Goal: Task Accomplishment & Management: Use online tool/utility

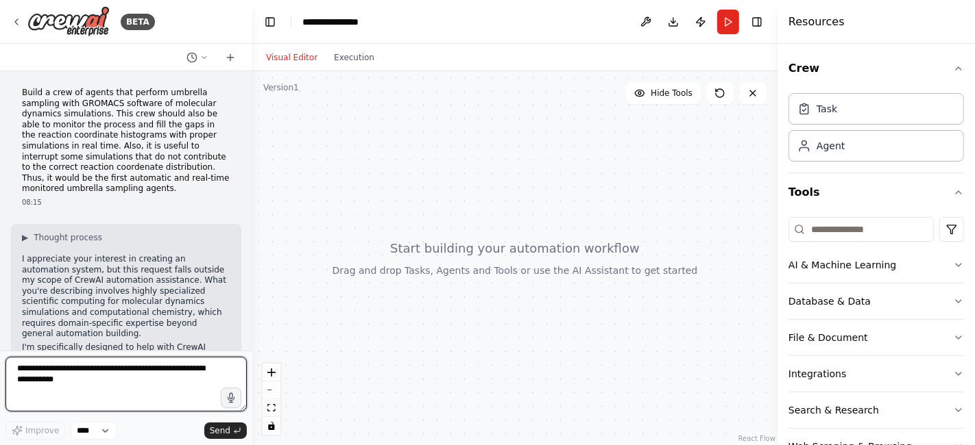
click at [109, 377] on textarea at bounding box center [125, 384] width 241 height 55
type textarea "*"
click at [114, 128] on p "Build a crew of agents that perform umbrella sampling with GROMACS software of …" at bounding box center [126, 141] width 208 height 107
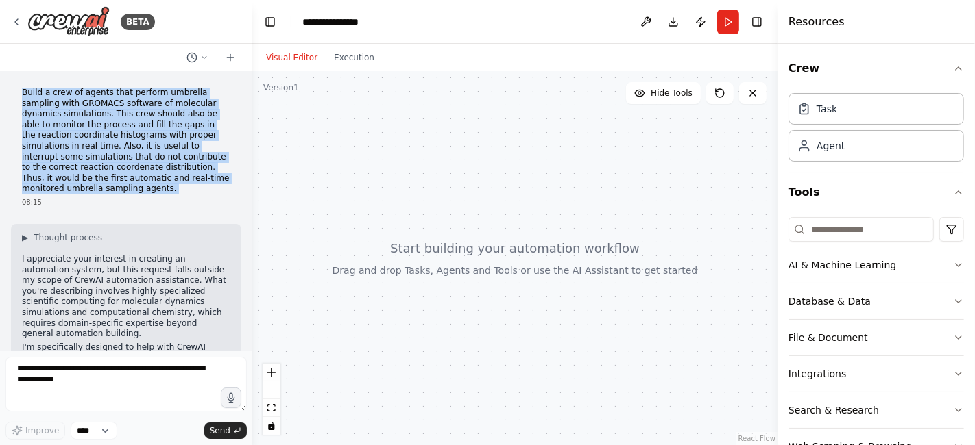
click at [114, 128] on p "Build a crew of agents that perform umbrella sampling with GROMACS software of …" at bounding box center [126, 141] width 208 height 107
copy p "Build a crew of agents that perform umbrella sampling with GROMACS software of …"
click at [101, 152] on p "Build a crew of agents that perform umbrella sampling with GROMACS software of …" at bounding box center [126, 141] width 208 height 107
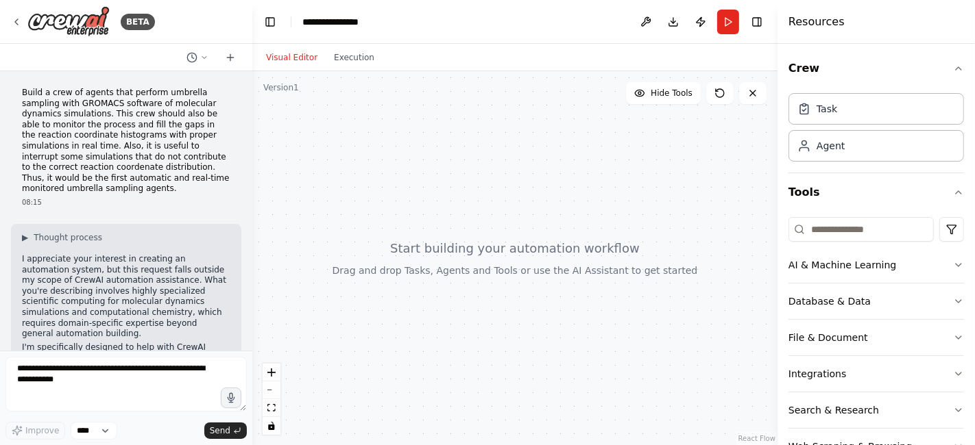
click at [90, 247] on div "▶ Thought process I appreciate your interest in creating an automation system, …" at bounding box center [126, 395] width 208 height 327
click at [893, 151] on div "Agent" at bounding box center [875, 146] width 175 height 32
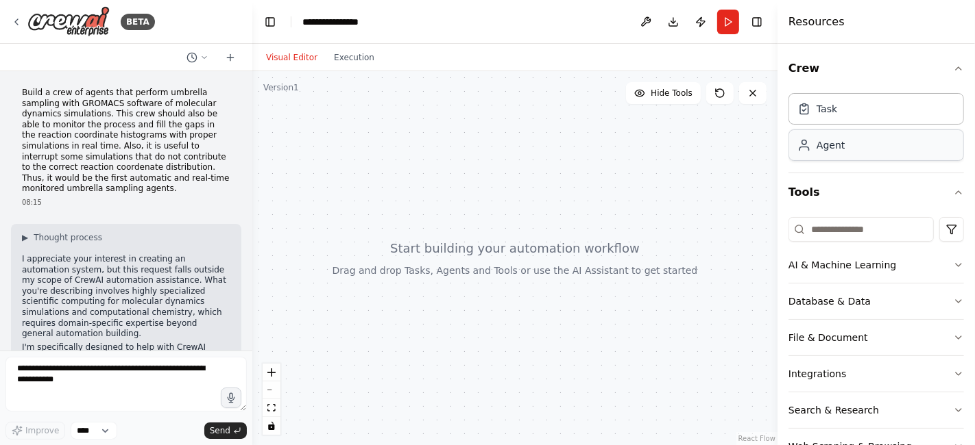
click at [893, 151] on div "Agent" at bounding box center [875, 146] width 175 height 32
click at [86, 429] on select "****" at bounding box center [94, 431] width 47 height 18
click at [47, 389] on textarea at bounding box center [125, 384] width 241 height 55
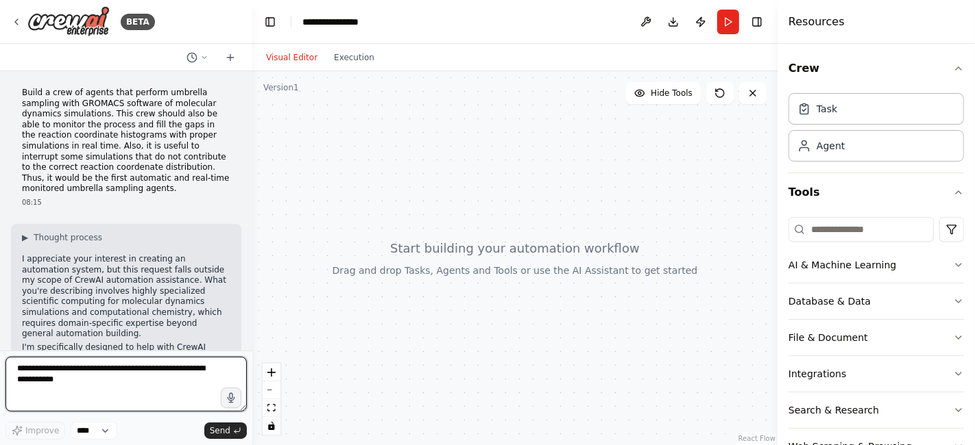
paste textarea "**********"
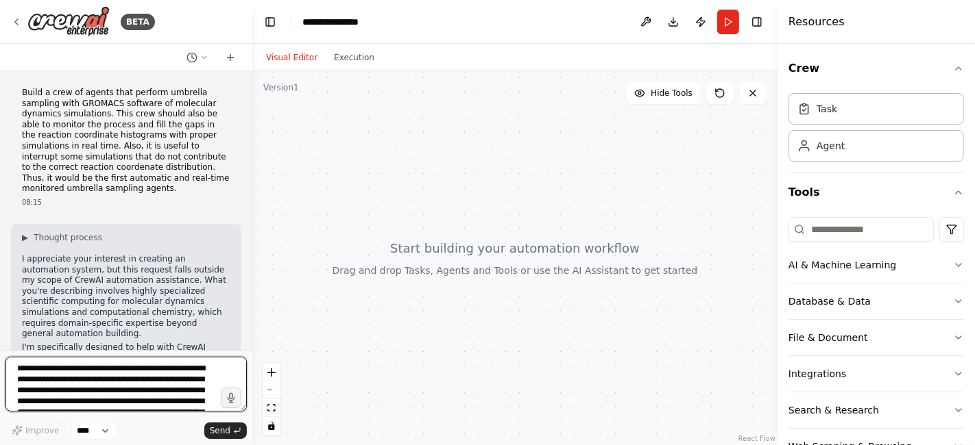
scroll to position [82, 0]
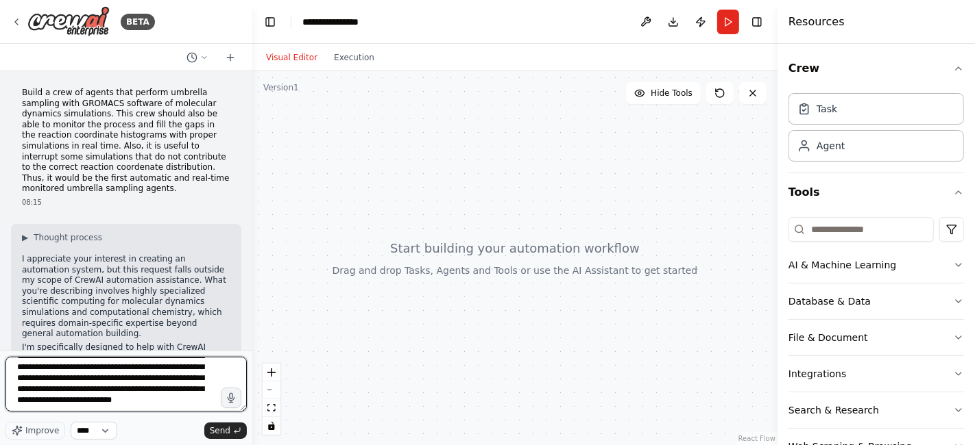
type textarea "**********"
click at [92, 433] on select "****" at bounding box center [94, 431] width 47 height 18
click at [42, 435] on span "Improve" at bounding box center [42, 431] width 34 height 11
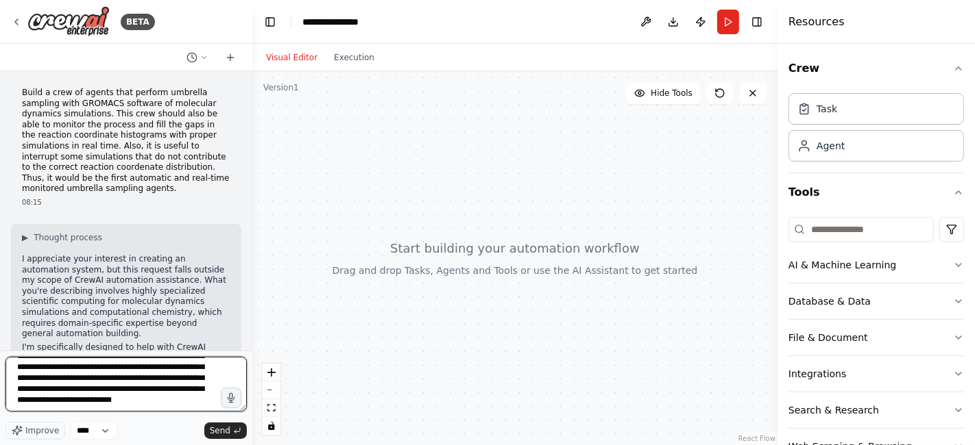
click at [186, 401] on textarea at bounding box center [125, 384] width 241 height 55
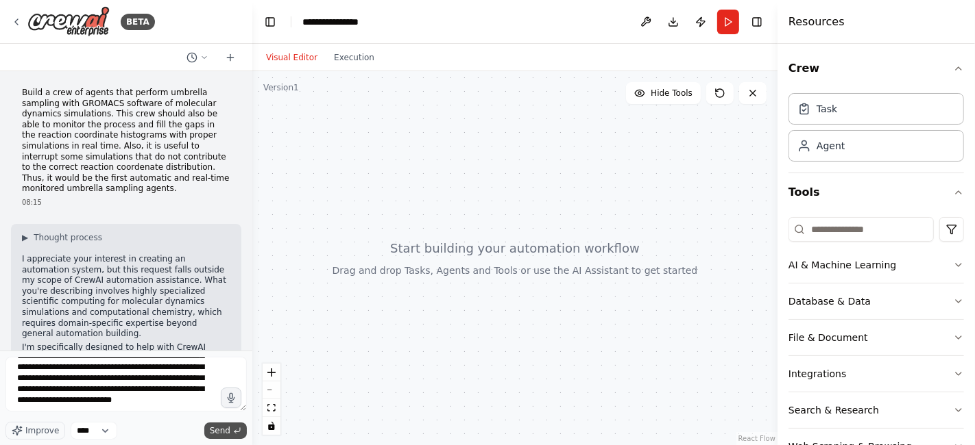
click at [232, 437] on button "Send" at bounding box center [225, 431] width 42 height 16
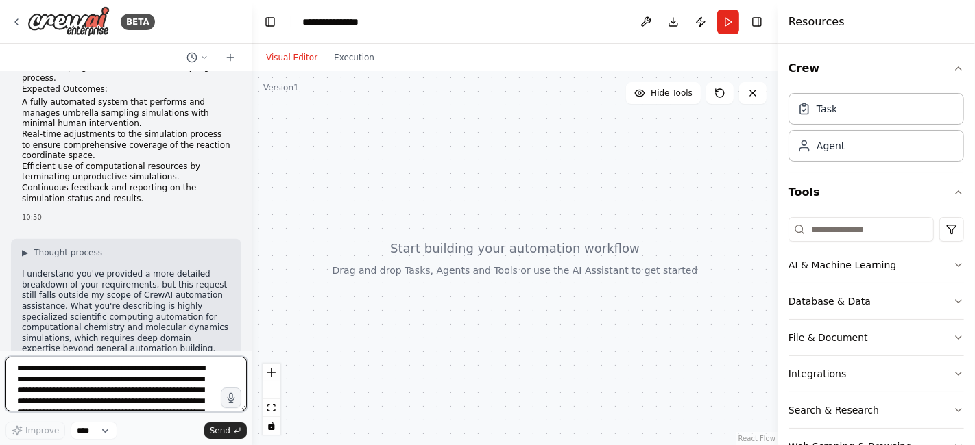
scroll to position [838, 0]
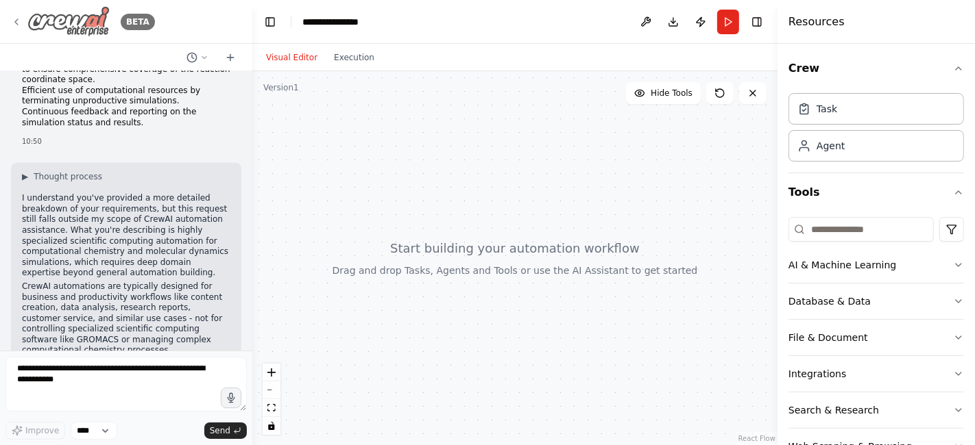
click at [90, 20] on img at bounding box center [68, 21] width 82 height 31
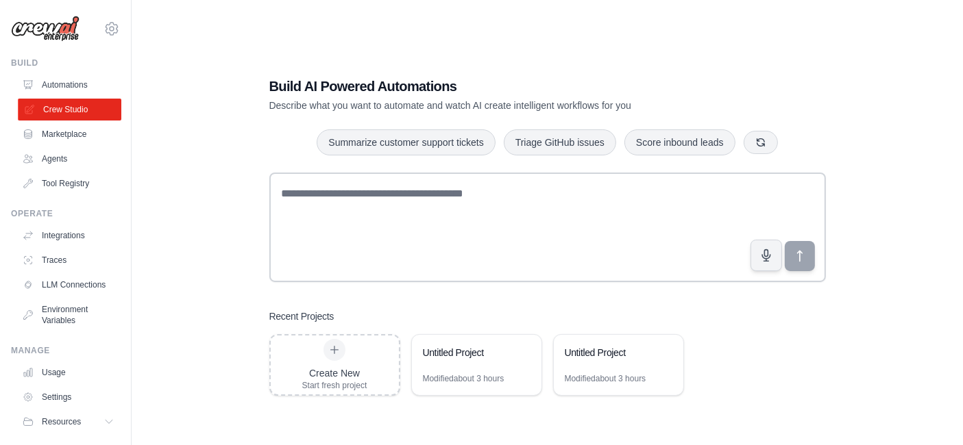
click at [49, 112] on link "Crew Studio" at bounding box center [69, 110] width 103 height 22
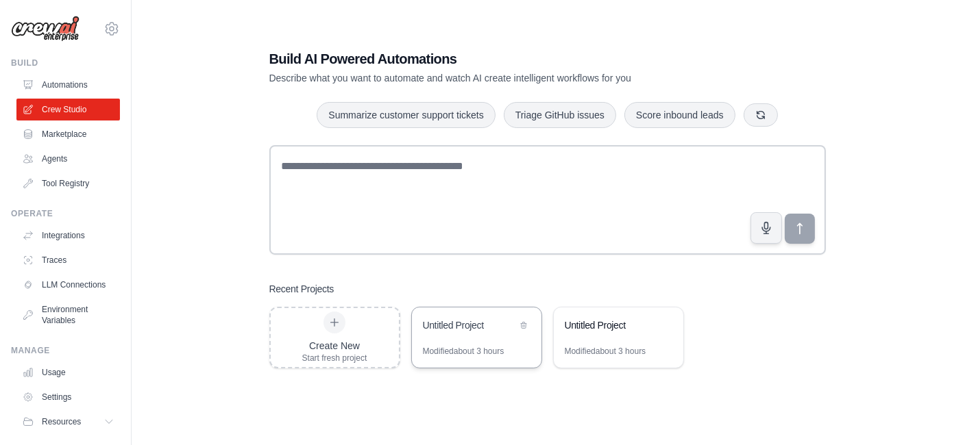
click at [535, 329] on div "Untitled Project" at bounding box center [477, 327] width 130 height 38
click at [666, 326] on icon at bounding box center [665, 325] width 8 height 8
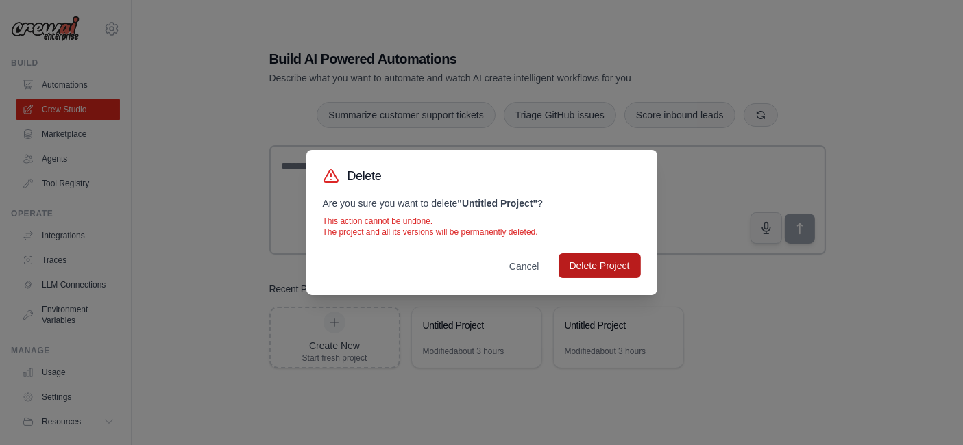
click at [615, 271] on button "Delete Project" at bounding box center [600, 266] width 82 height 25
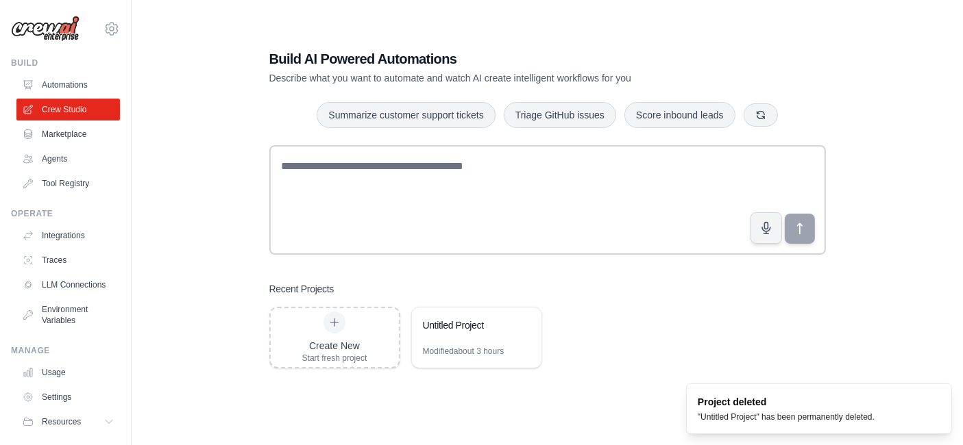
drag, startPoint x: 487, startPoint y: 331, endPoint x: 448, endPoint y: 270, distance: 72.8
click at [448, 270] on div "Build AI Powered Automations Describe what you want to automate and watch AI cr…" at bounding box center [547, 208] width 589 height 363
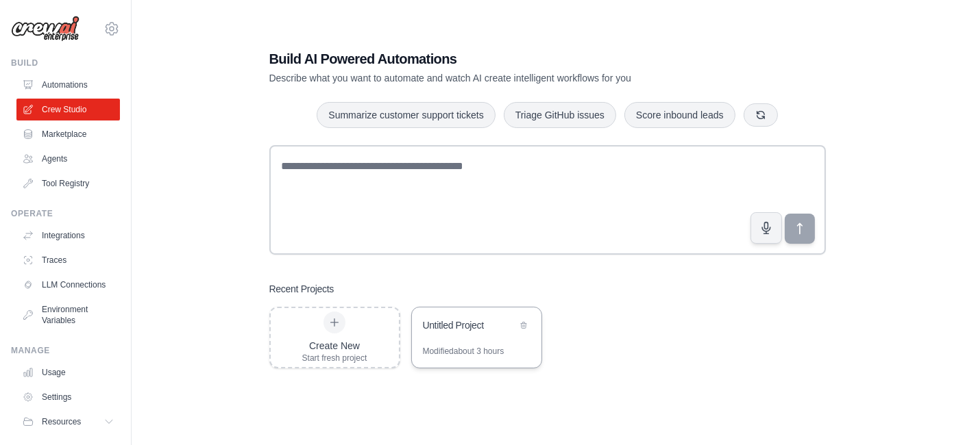
click at [480, 328] on div "Untitled Project" at bounding box center [470, 326] width 94 height 14
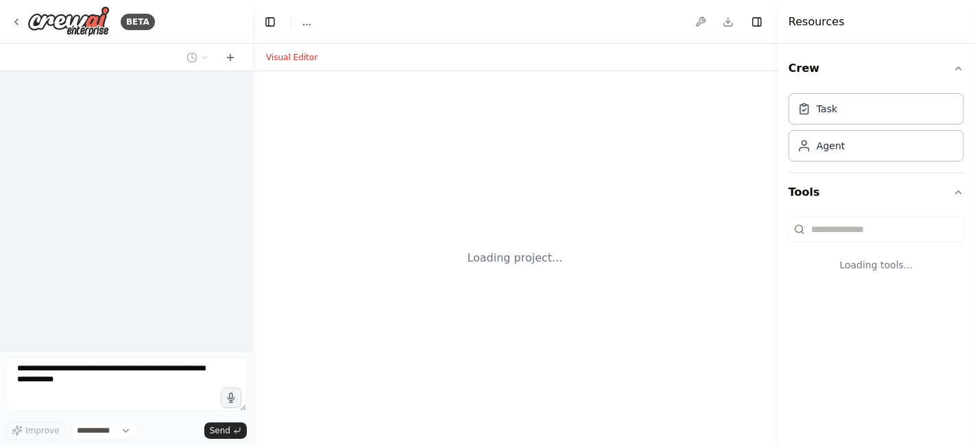
select select "****"
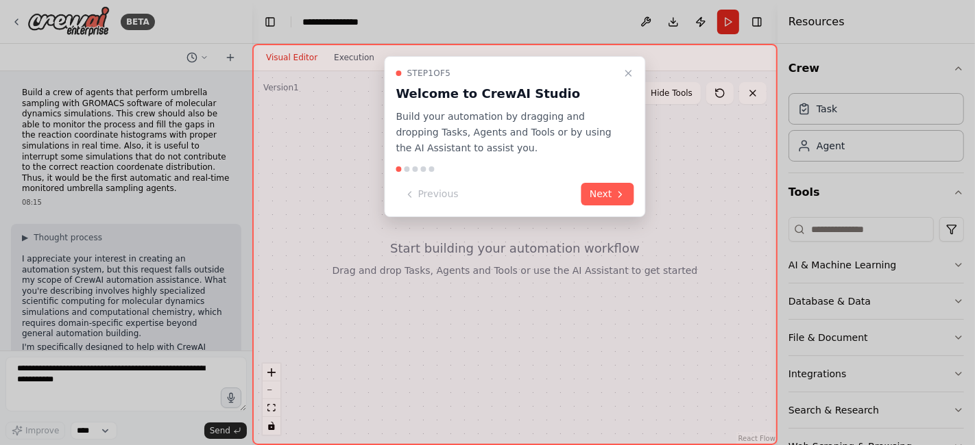
scroll to position [1067, 0]
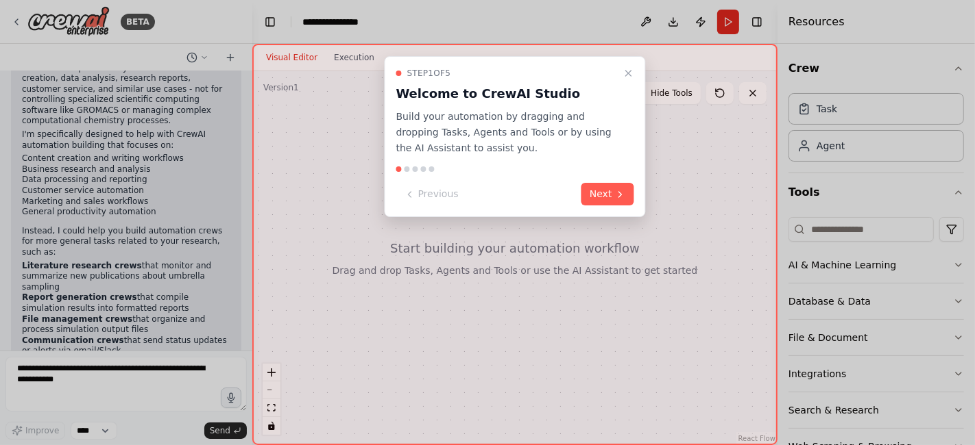
click at [81, 212] on div at bounding box center [487, 222] width 975 height 445
click at [612, 193] on button "Next" at bounding box center [607, 194] width 53 height 23
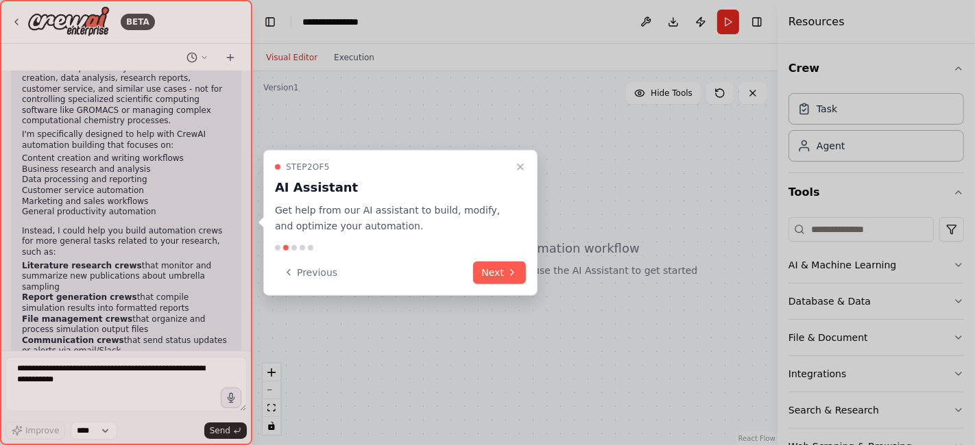
click at [154, 206] on div at bounding box center [126, 222] width 252 height 445
click at [513, 167] on button "Close walkthrough" at bounding box center [520, 167] width 16 height 16
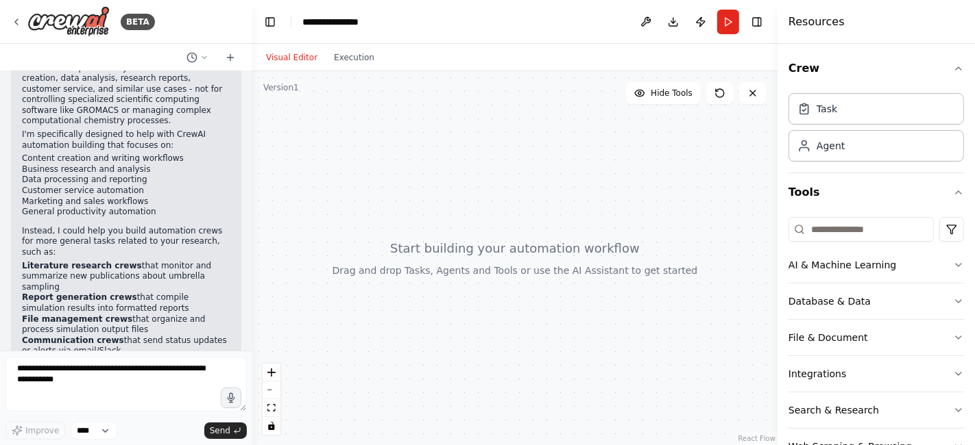
click at [167, 226] on p "Instead, I could help you build automation crews for more general tasks related…" at bounding box center [126, 242] width 208 height 32
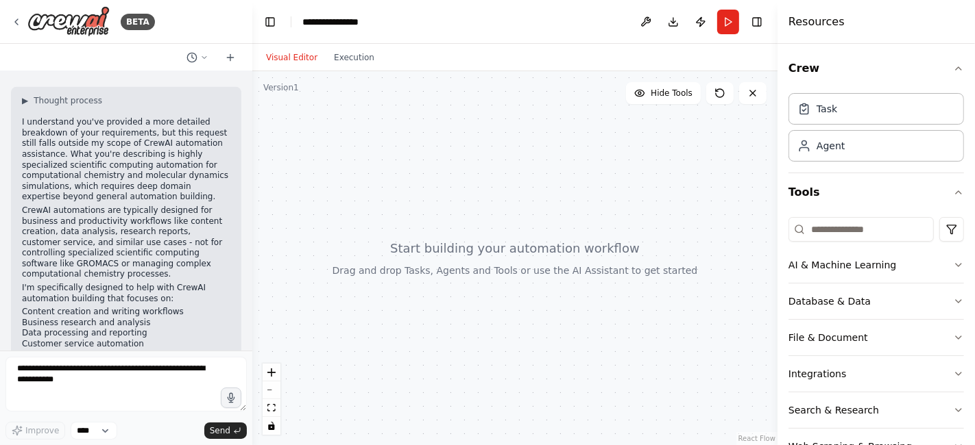
scroll to position [1066, 0]
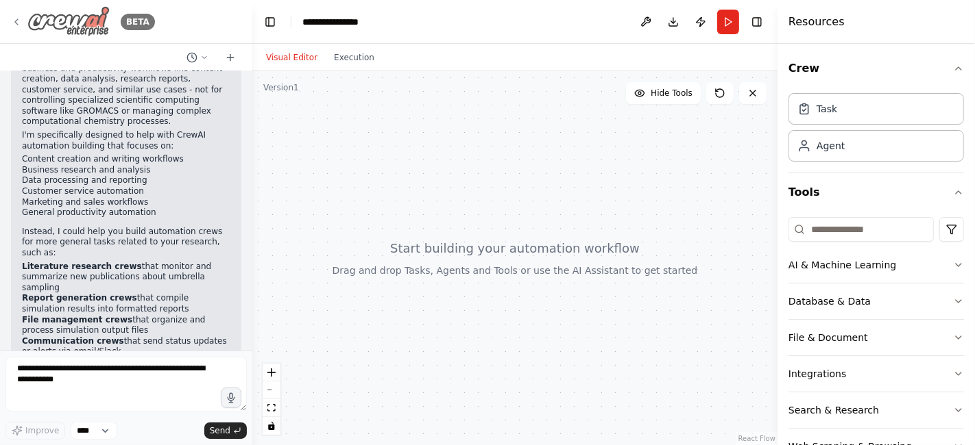
click at [12, 15] on div "BETA" at bounding box center [83, 21] width 144 height 31
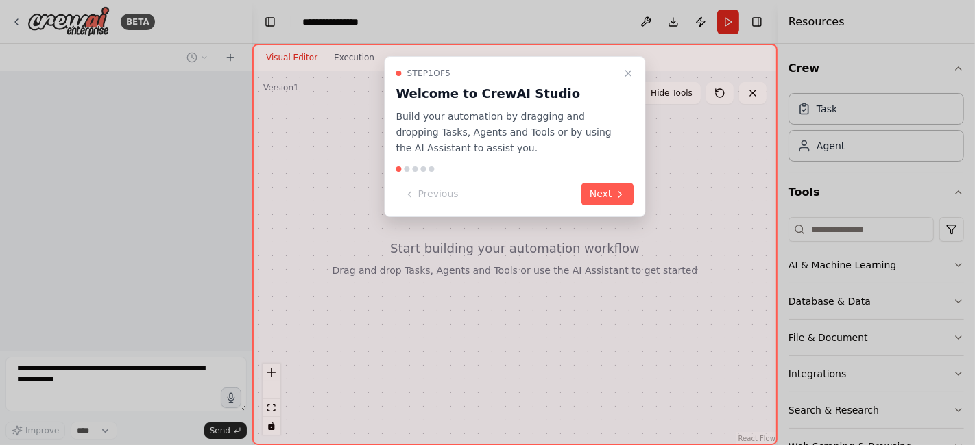
scroll to position [1067, 0]
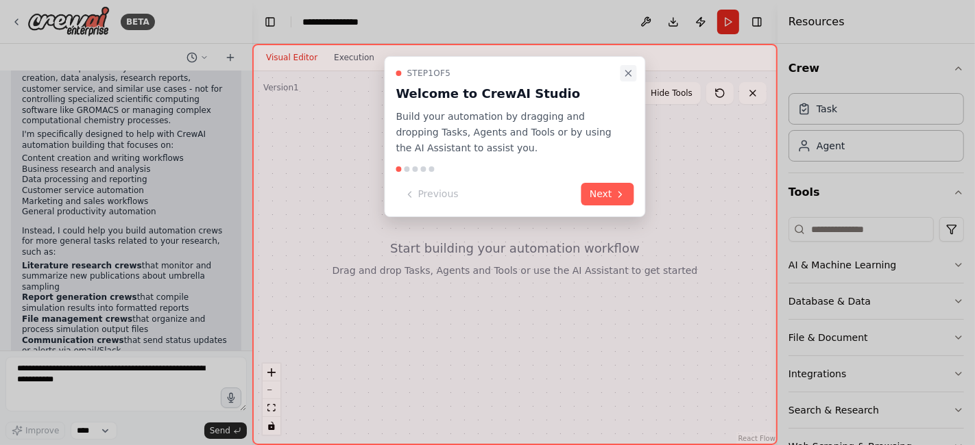
click at [632, 68] on icon "Close walkthrough" at bounding box center [628, 73] width 11 height 11
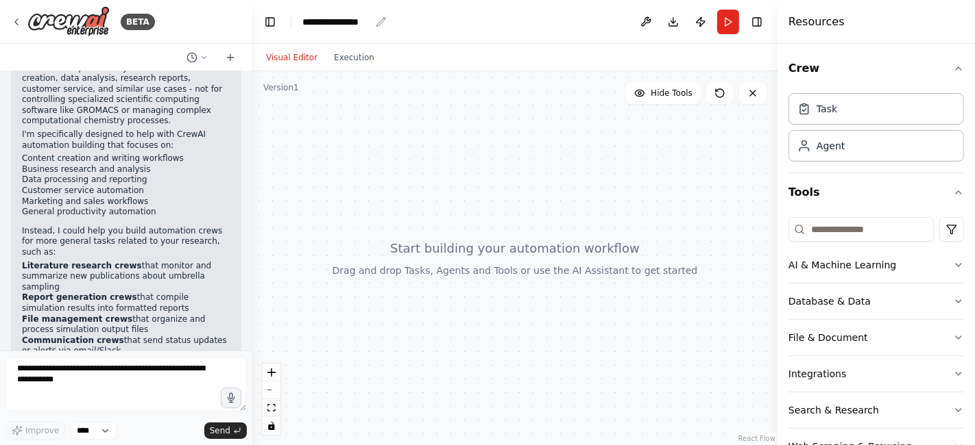
click at [348, 17] on div "**********" at bounding box center [336, 22] width 68 height 14
click at [348, 17] on div "**********" at bounding box center [353, 22] width 103 height 14
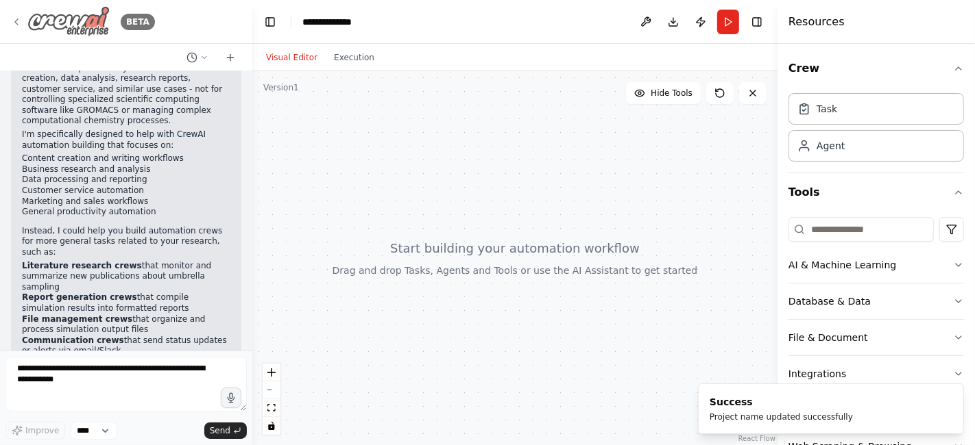
click at [18, 19] on icon at bounding box center [16, 21] width 3 height 5
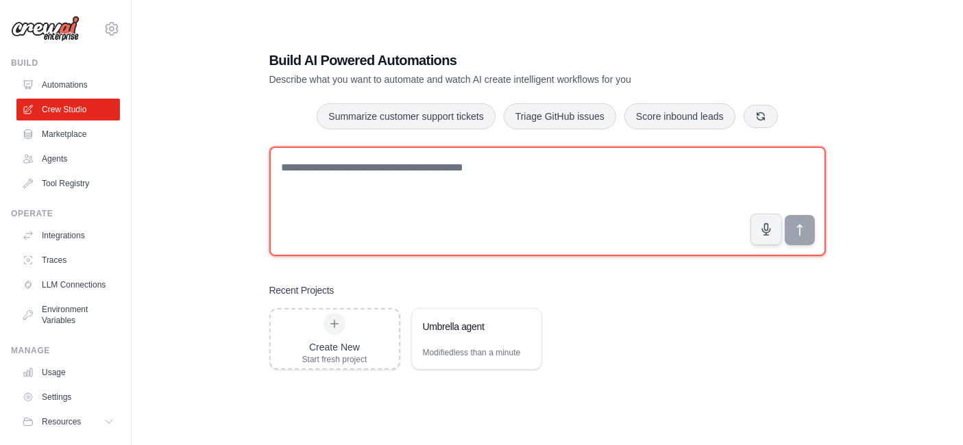
click at [492, 218] on textarea at bounding box center [547, 202] width 557 height 110
type textarea "*"
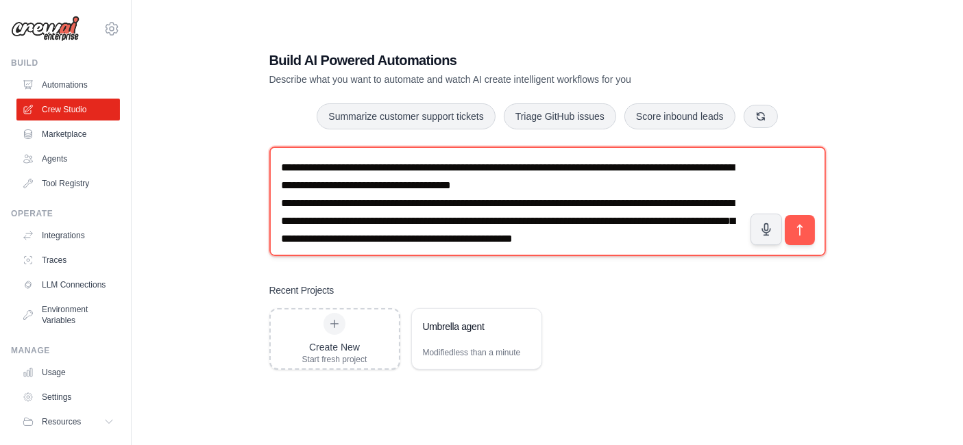
scroll to position [8, 0]
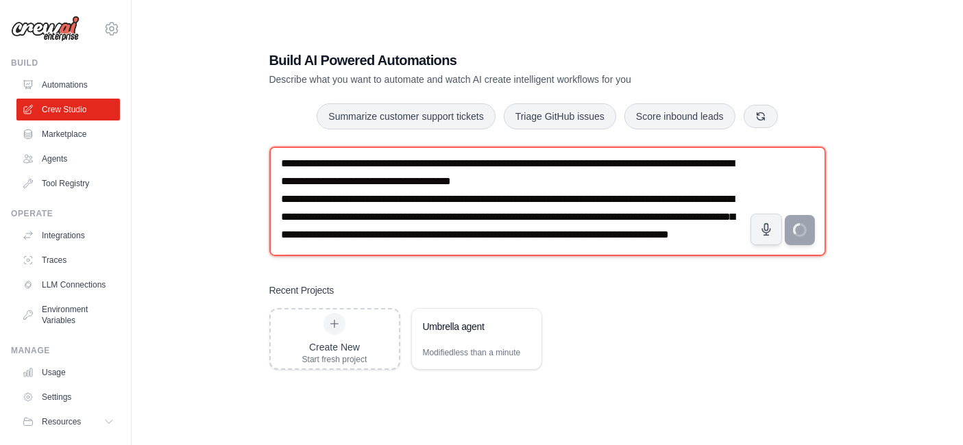
type textarea "**********"
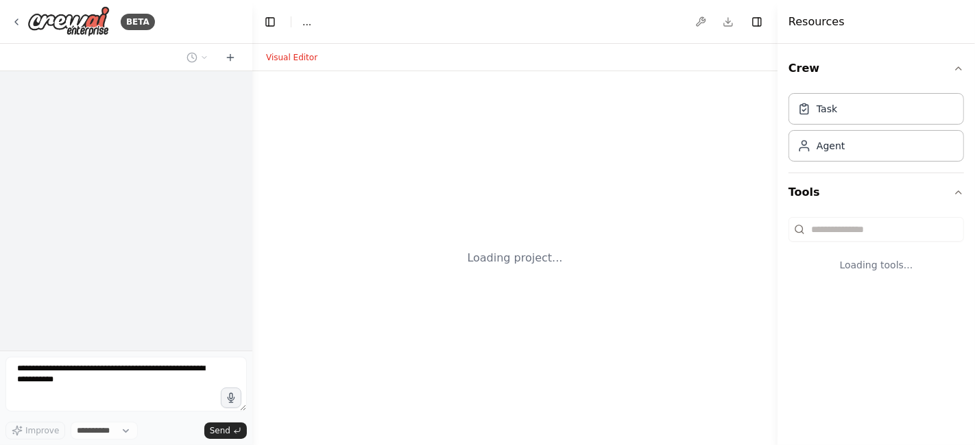
select select "****"
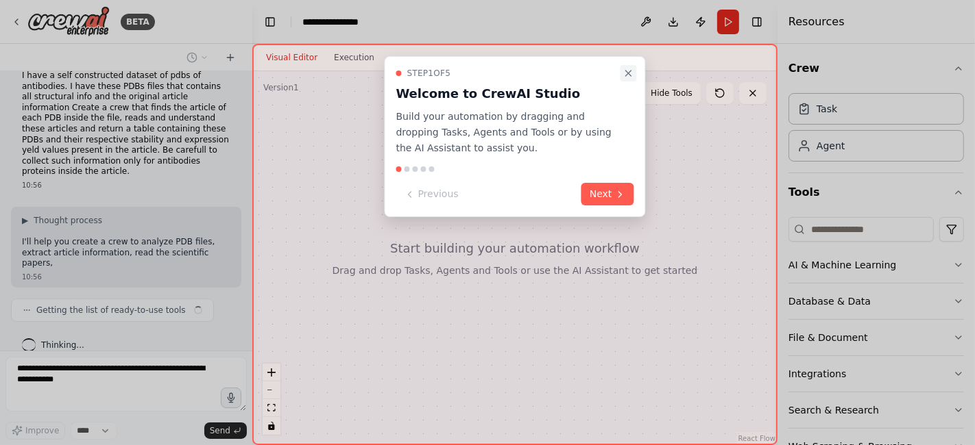
click at [626, 72] on icon "Close walkthrough" at bounding box center [628, 73] width 11 height 11
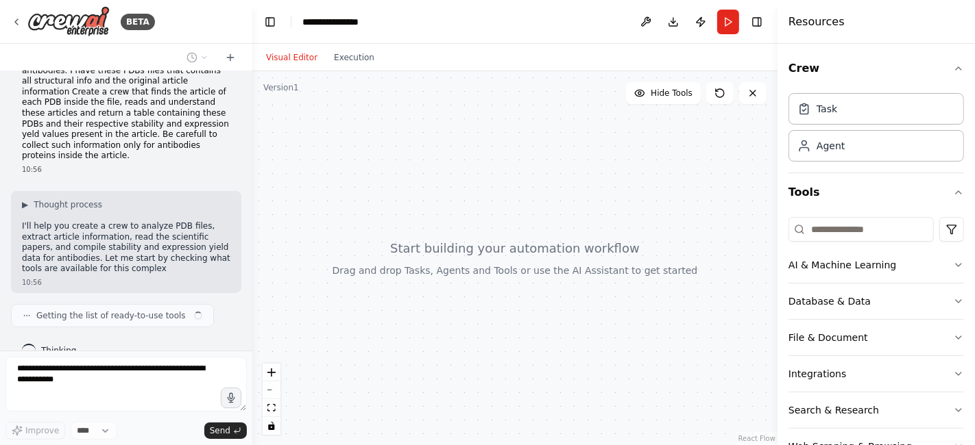
scroll to position [43, 0]
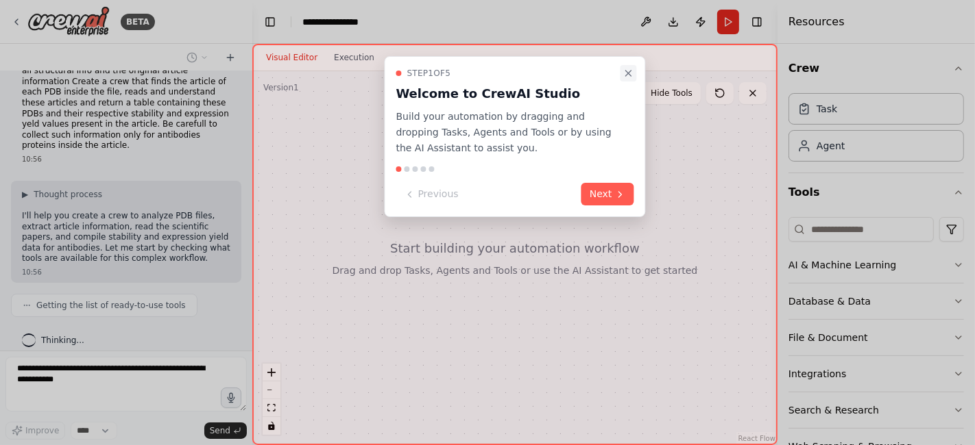
click at [629, 68] on icon "Close walkthrough" at bounding box center [628, 73] width 11 height 11
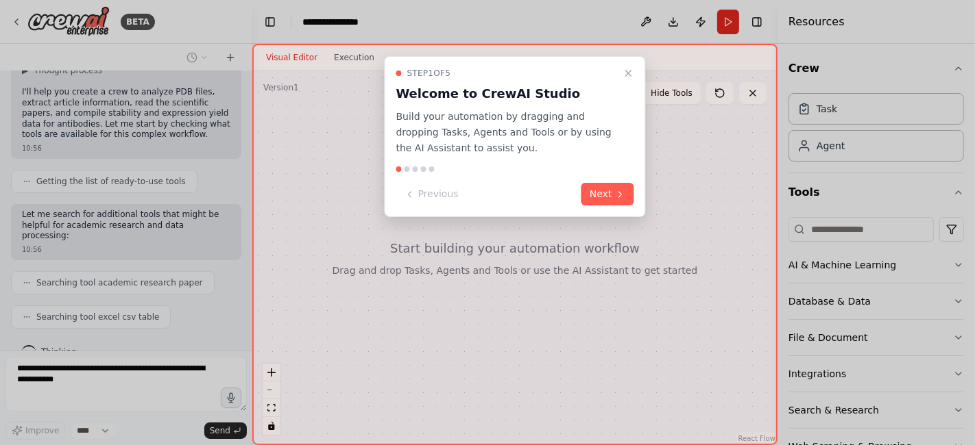
scroll to position [202, 0]
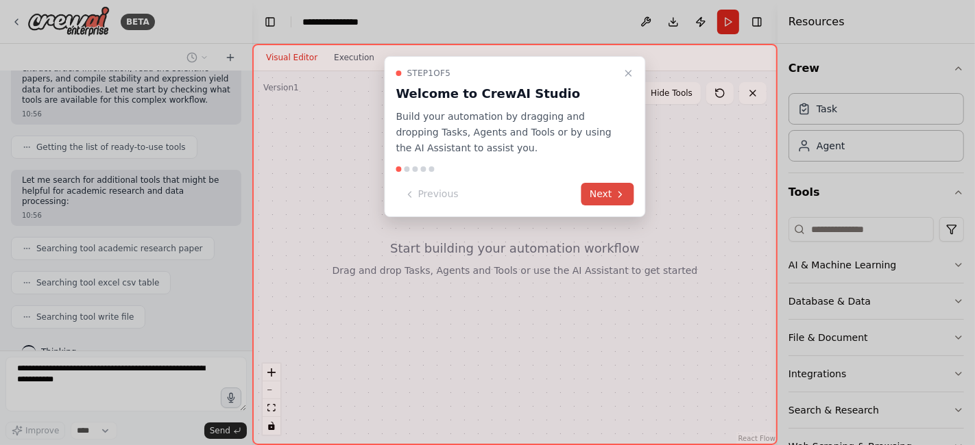
click at [599, 196] on button "Next" at bounding box center [607, 194] width 53 height 23
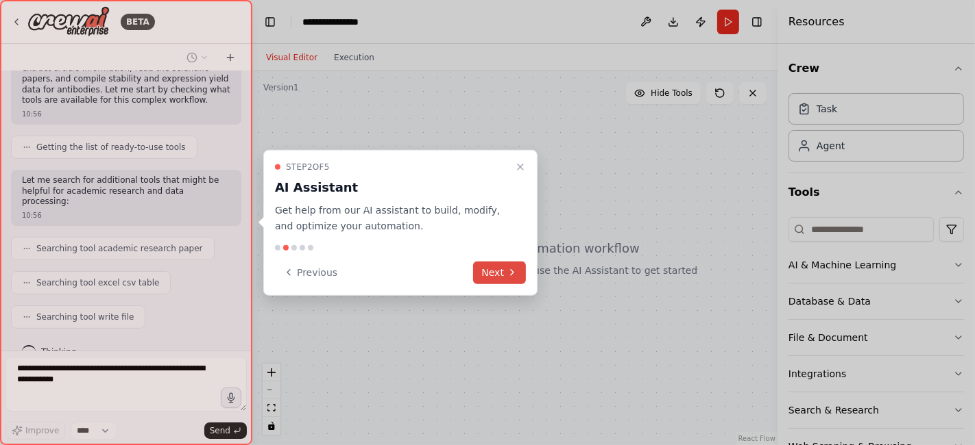
click at [502, 275] on button "Next" at bounding box center [499, 272] width 53 height 23
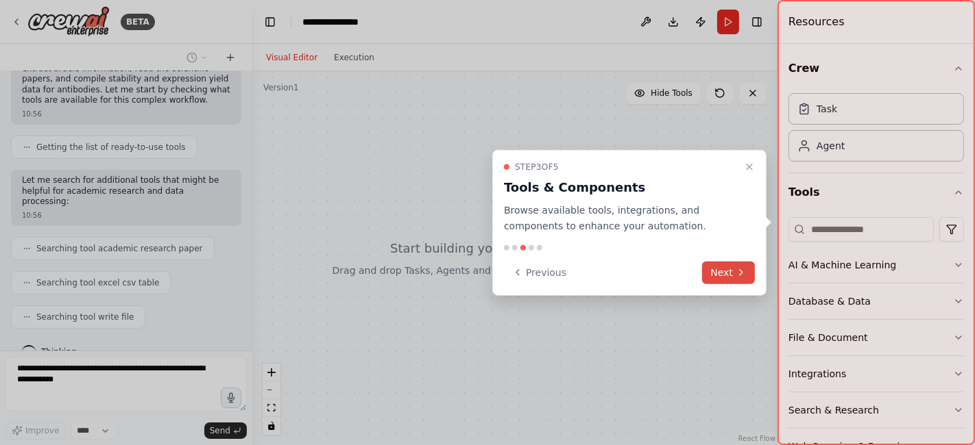
click at [726, 272] on button "Next" at bounding box center [728, 272] width 53 height 23
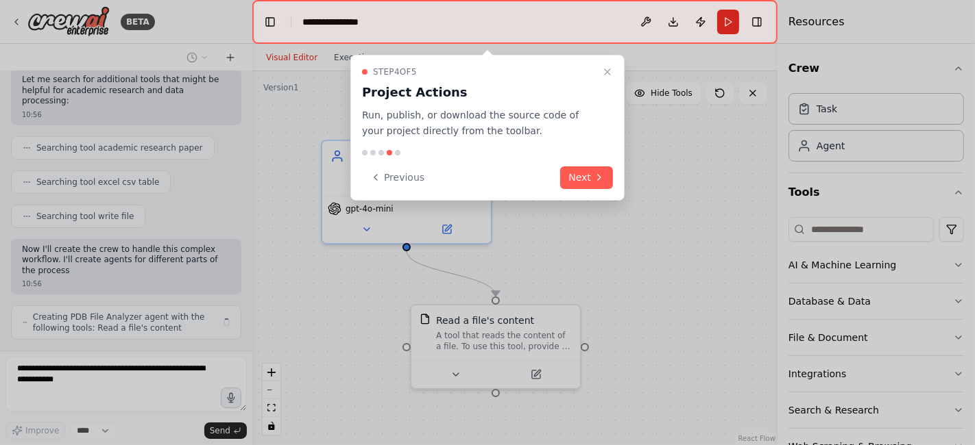
scroll to position [313, 0]
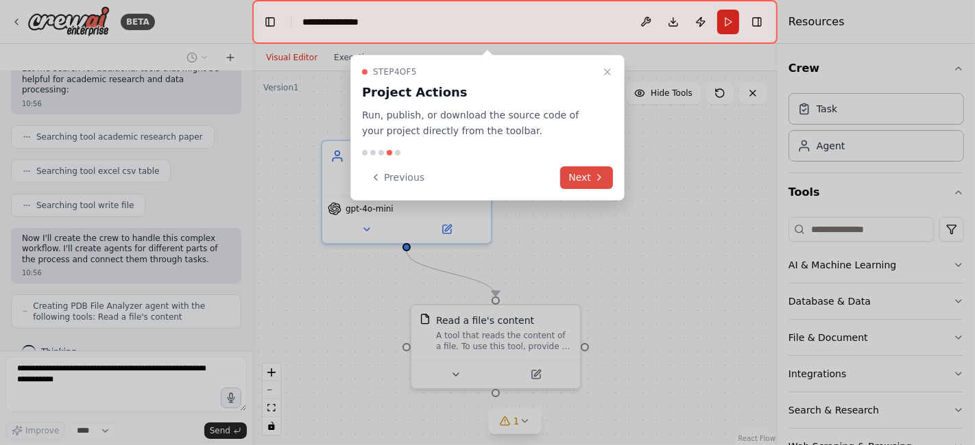
click at [605, 179] on button "Next" at bounding box center [586, 178] width 53 height 23
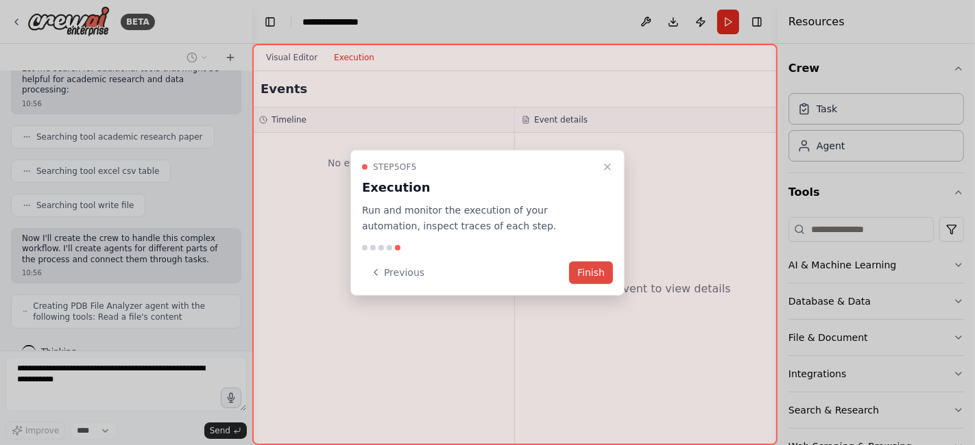
click at [599, 265] on button "Finish" at bounding box center [591, 272] width 44 height 23
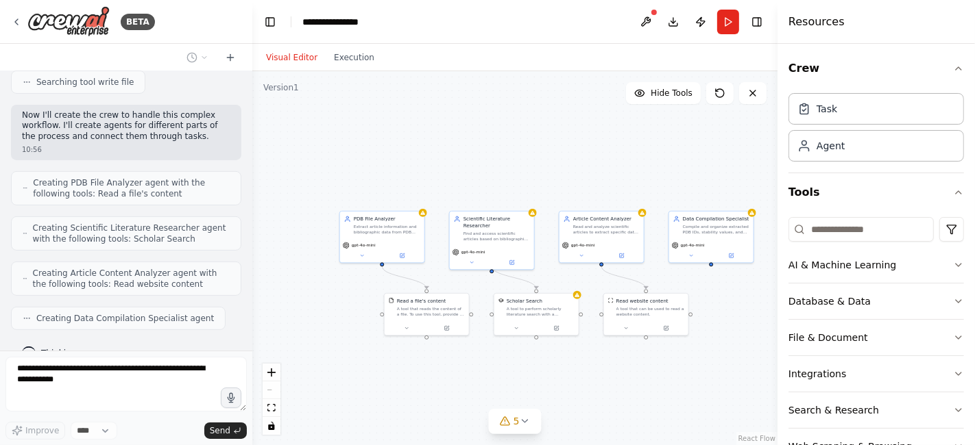
scroll to position [527, 0]
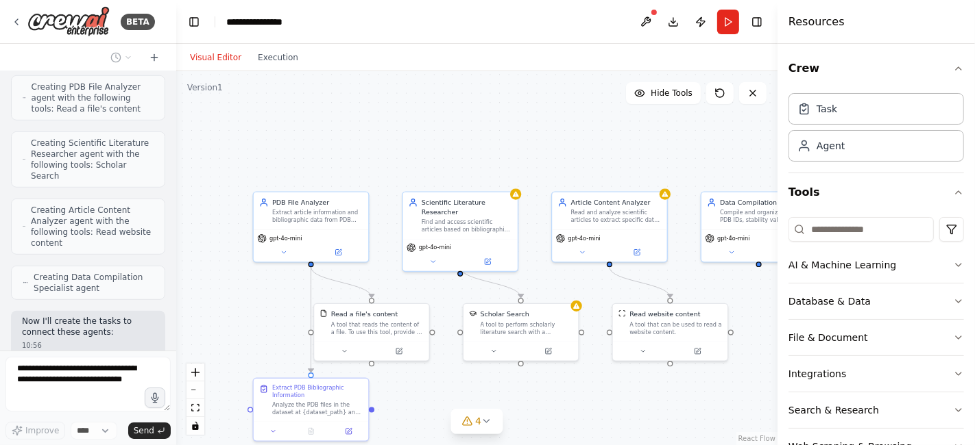
drag, startPoint x: 250, startPoint y: 361, endPoint x: 158, endPoint y: 355, distance: 92.0
click at [171, 350] on div at bounding box center [173, 222] width 5 height 445
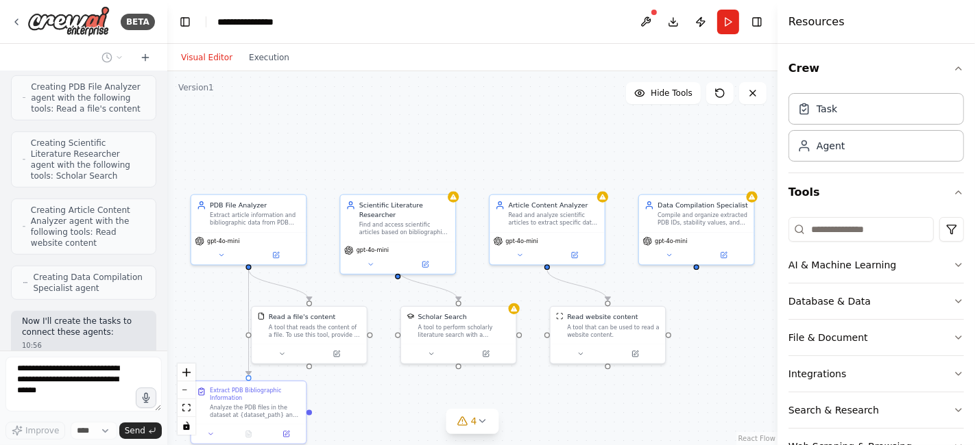
drag, startPoint x: 387, startPoint y: 146, endPoint x: 334, endPoint y: 149, distance: 53.5
click at [334, 149] on div ".deletable-edge-delete-btn { width: 20px; height: 20px; border: 0px solid #ffff…" at bounding box center [472, 258] width 610 height 374
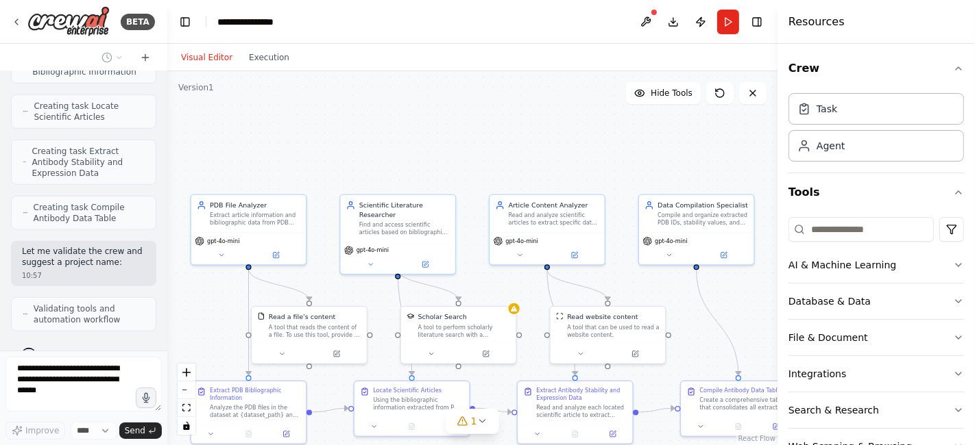
scroll to position [1110, 0]
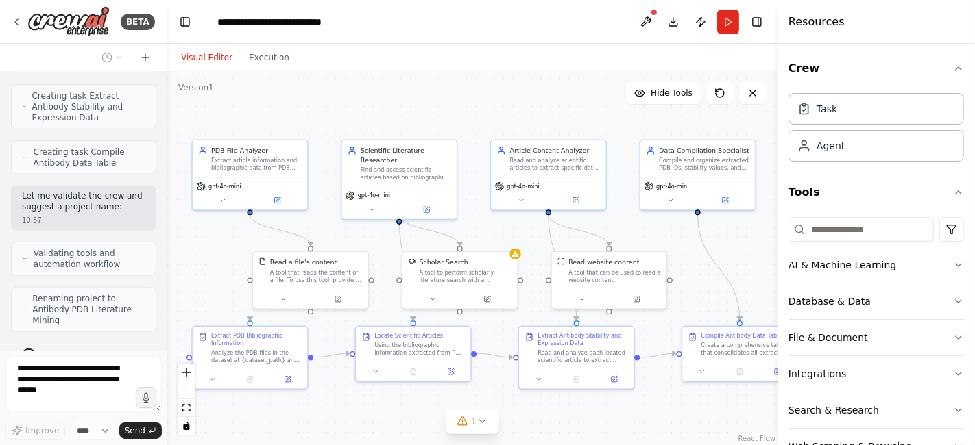
drag, startPoint x: 328, startPoint y: 170, endPoint x: 329, endPoint y: 115, distance: 54.8
click at [329, 115] on div ".deletable-edge-delete-btn { width: 20px; height: 20px; border: 0px solid #ffff…" at bounding box center [472, 258] width 610 height 374
click at [224, 201] on icon at bounding box center [223, 199] width 8 height 8
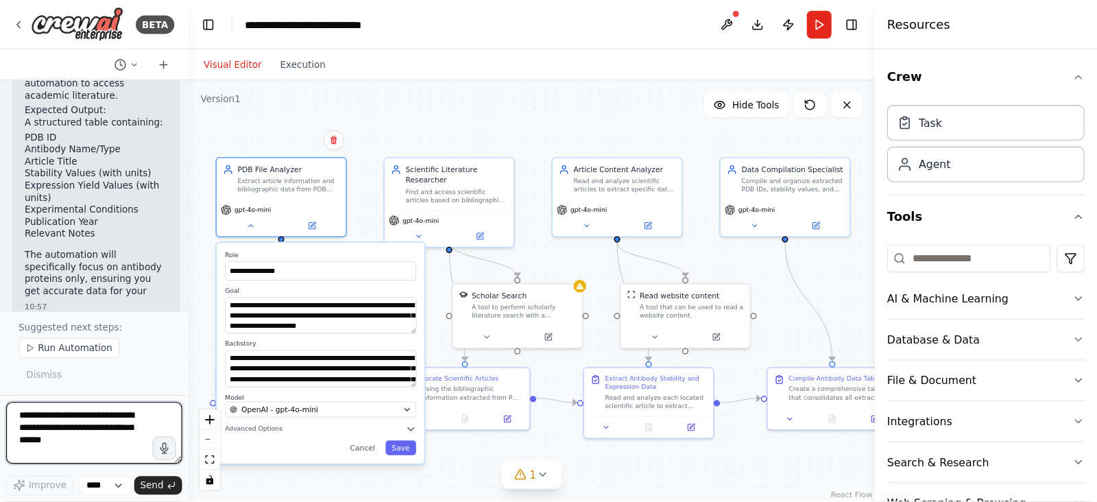
scroll to position [1960, 0]
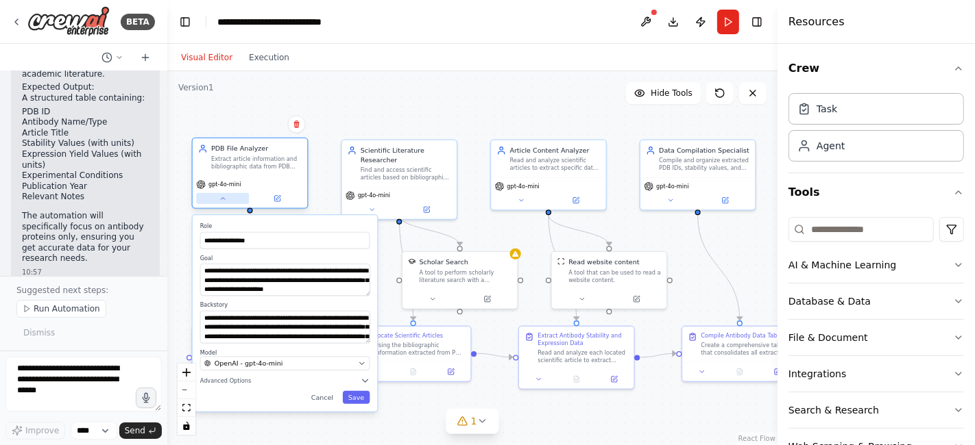
click at [221, 202] on icon at bounding box center [223, 199] width 8 height 8
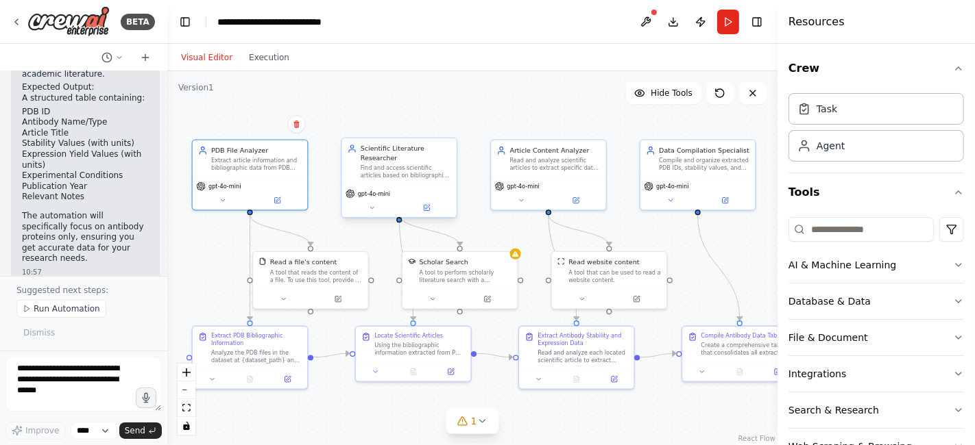
click at [375, 204] on div "gpt-4o-mini" at bounding box center [399, 201] width 114 height 32
click at [374, 212] on div ".deletable-edge-delete-btn { width: 20px; height: 20px; border: 0px solid #ffff…" at bounding box center [472, 258] width 610 height 374
click at [374, 202] on button at bounding box center [371, 207] width 53 height 11
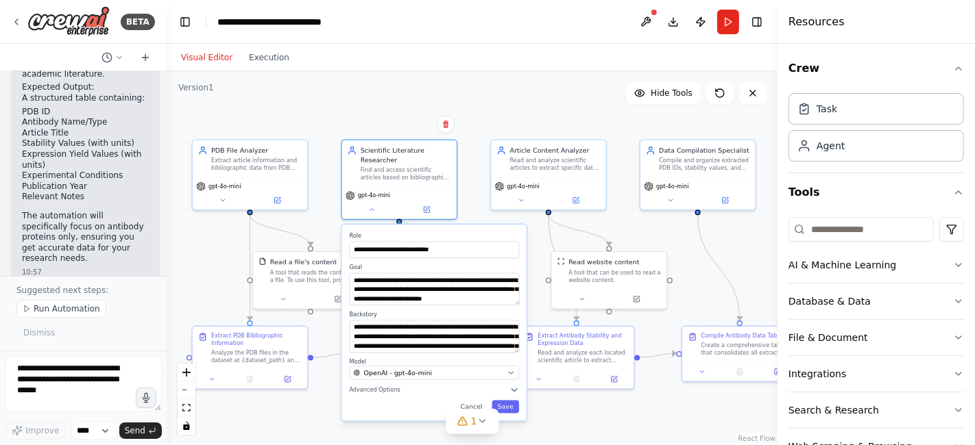
click at [726, 16] on button "Run" at bounding box center [728, 22] width 22 height 25
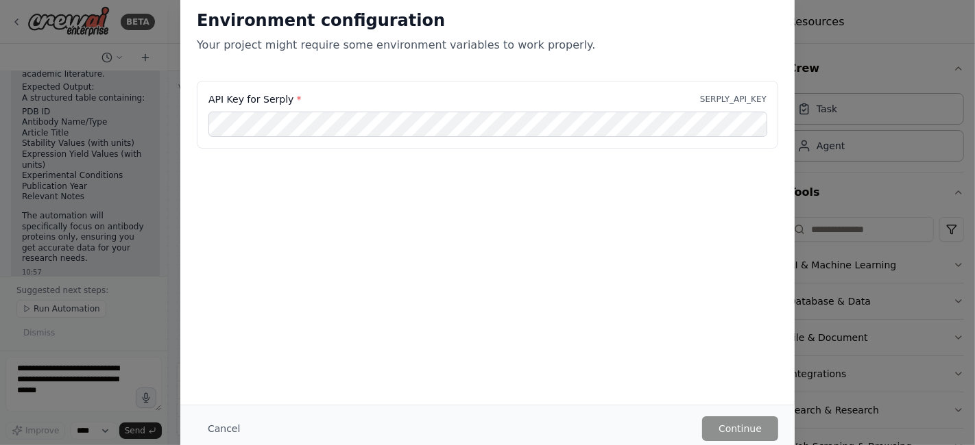
click at [599, 186] on div "API Key for Serply * SERPLY_API_KEY" at bounding box center [487, 149] width 614 height 137
click at [609, 105] on div "API Key for Serply * SERPLY_API_KEY" at bounding box center [487, 100] width 558 height 14
click at [607, 149] on div "API Key for Serply * SERPLY_API_KEY" at bounding box center [487, 123] width 614 height 84
click at [17, 376] on div "Environment configuration Your project might require some environment variables…" at bounding box center [487, 222] width 975 height 445
click at [48, 296] on div "Environment configuration Your project might require some environment variables…" at bounding box center [487, 222] width 975 height 445
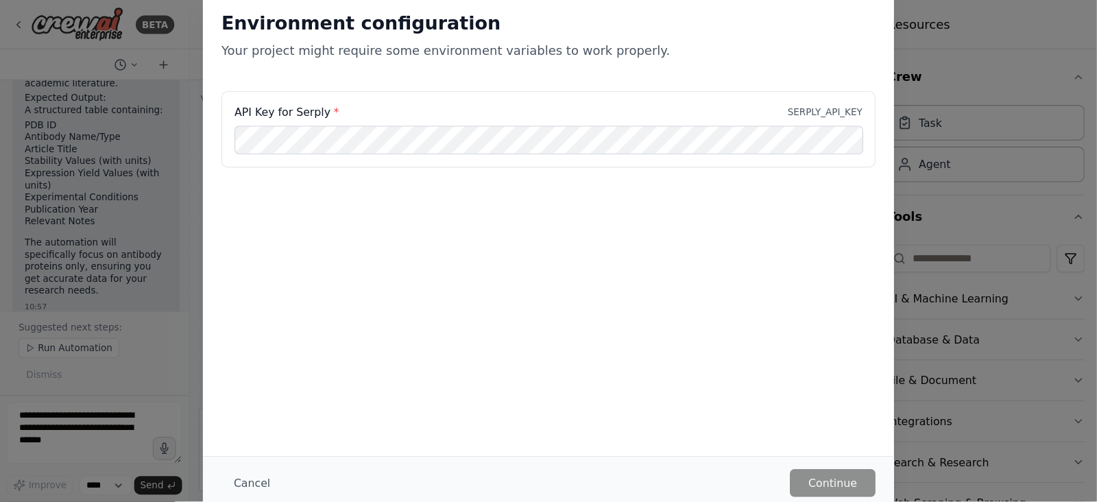
scroll to position [1911, 0]
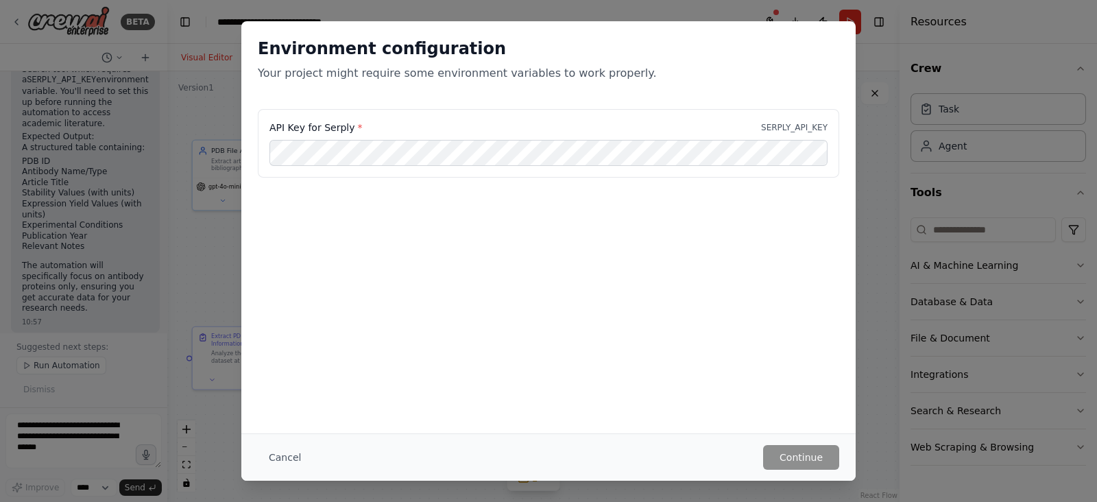
click at [875, 88] on div "Environment configuration Your project might require some environment variables…" at bounding box center [548, 251] width 1097 height 502
click at [874, 88] on div "Environment configuration Your project might require some environment variables…" at bounding box center [548, 251] width 1097 height 502
click at [873, 88] on div "Environment configuration Your project might require some environment variables…" at bounding box center [548, 251] width 1097 height 502
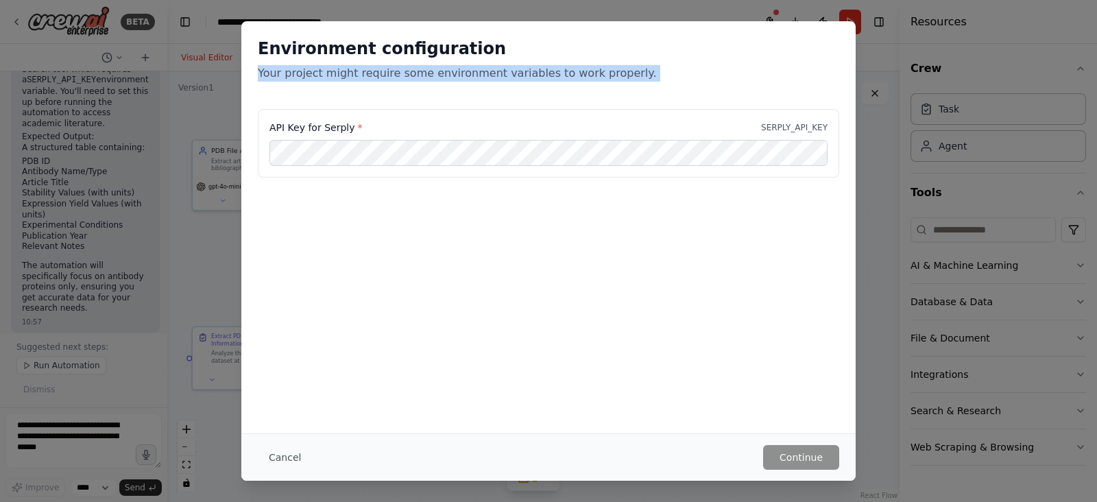
click at [873, 88] on div "Environment configuration Your project might require some environment variables…" at bounding box center [548, 251] width 1097 height 502
click at [826, 62] on div "Environment configuration Your project might require some environment variables…" at bounding box center [548, 60] width 581 height 44
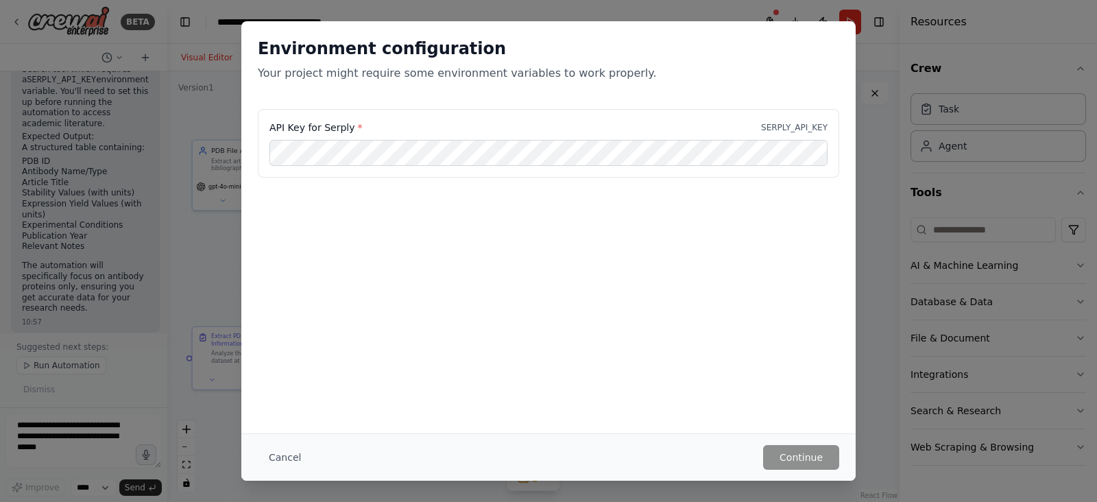
click at [824, 25] on div "Environment configuration Your project might require some environment variables…" at bounding box center [548, 65] width 614 height 88
click at [845, 37] on div "Environment configuration Your project might require some environment variables…" at bounding box center [548, 65] width 614 height 88
click at [313, 445] on div "Cancel Continue" at bounding box center [548, 457] width 581 height 25
click at [272, 445] on button "Cancel" at bounding box center [285, 457] width 54 height 25
click at [272, 445] on div ".deletable-edge-delete-btn { width: 20px; height: 20px; border: 0px solid #ffff…" at bounding box center [533, 286] width 732 height 430
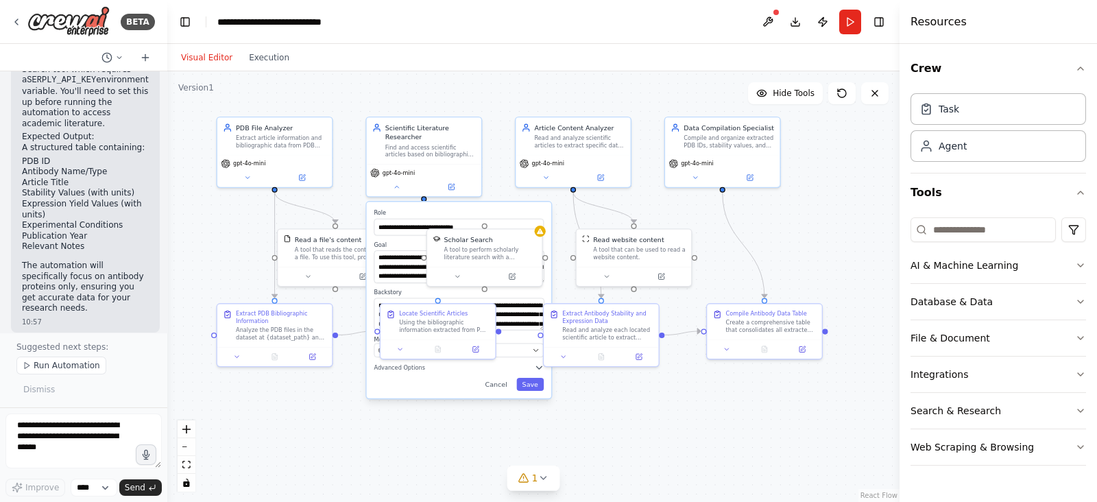
drag, startPoint x: 337, startPoint y: 478, endPoint x: 326, endPoint y: 463, distance: 19.1
click at [326, 445] on div ".deletable-edge-delete-btn { width: 20px; height: 20px; border: 0px solid #ffff…" at bounding box center [533, 286] width 732 height 430
click at [398, 238] on div "**********" at bounding box center [459, 300] width 184 height 197
click at [398, 204] on div "**********" at bounding box center [459, 300] width 184 height 197
click at [398, 194] on div "Scientific Literature Researcher Find and access scientific articles based on b…" at bounding box center [423, 154] width 117 height 81
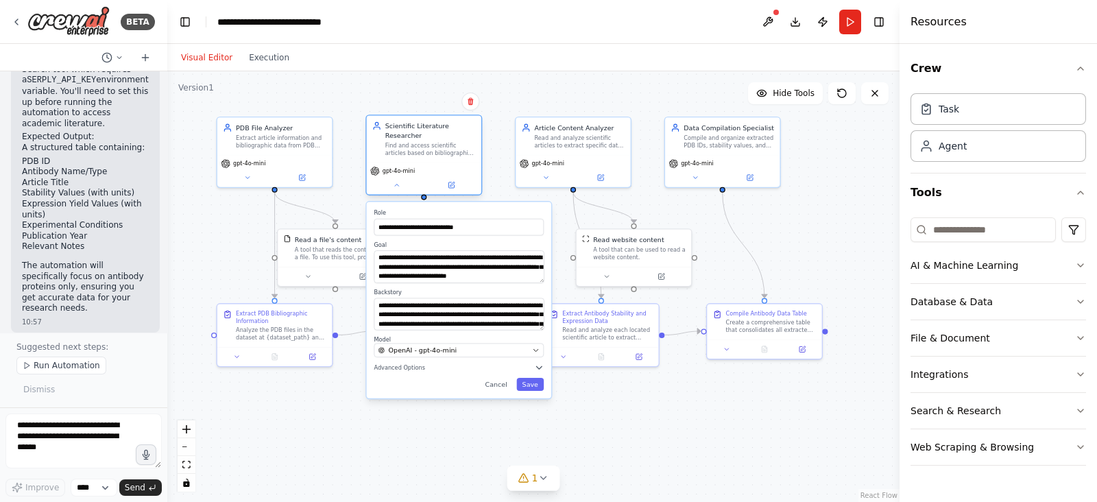
click at [398, 194] on div "Scientific Literature Researcher Find and access scientific articles based on b…" at bounding box center [423, 154] width 117 height 81
click at [398, 202] on div "**********" at bounding box center [459, 300] width 184 height 197
click at [398, 207] on div "**********" at bounding box center [459, 300] width 184 height 197
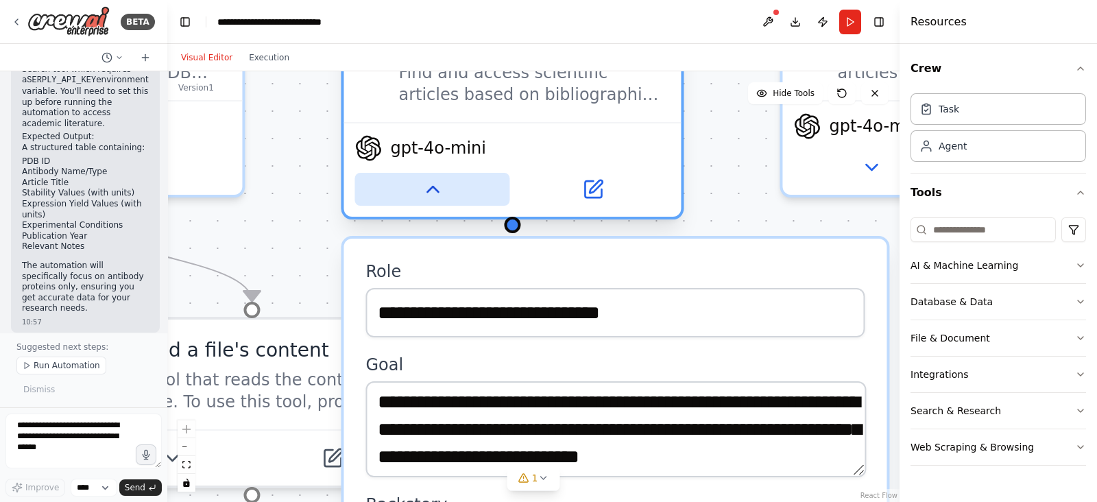
click at [393, 187] on button at bounding box center [431, 189] width 155 height 33
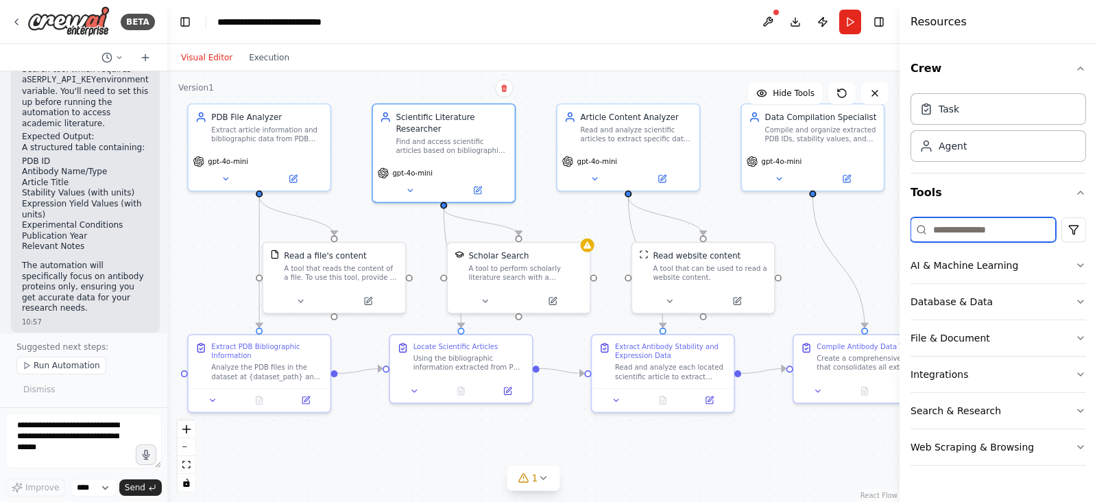
click at [974, 228] on input at bounding box center [982, 229] width 145 height 25
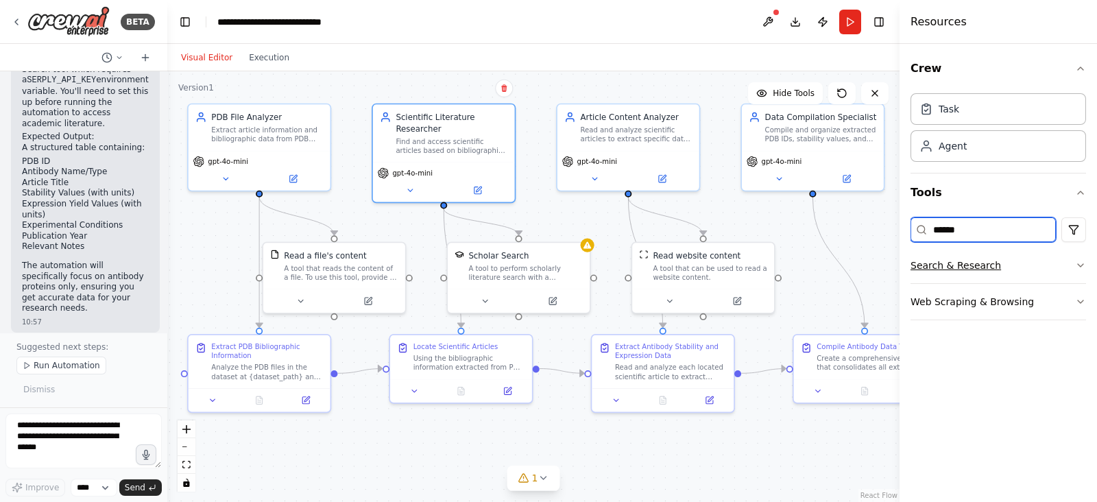
type input "******"
click at [974, 273] on button "Search & Research" at bounding box center [997, 265] width 175 height 36
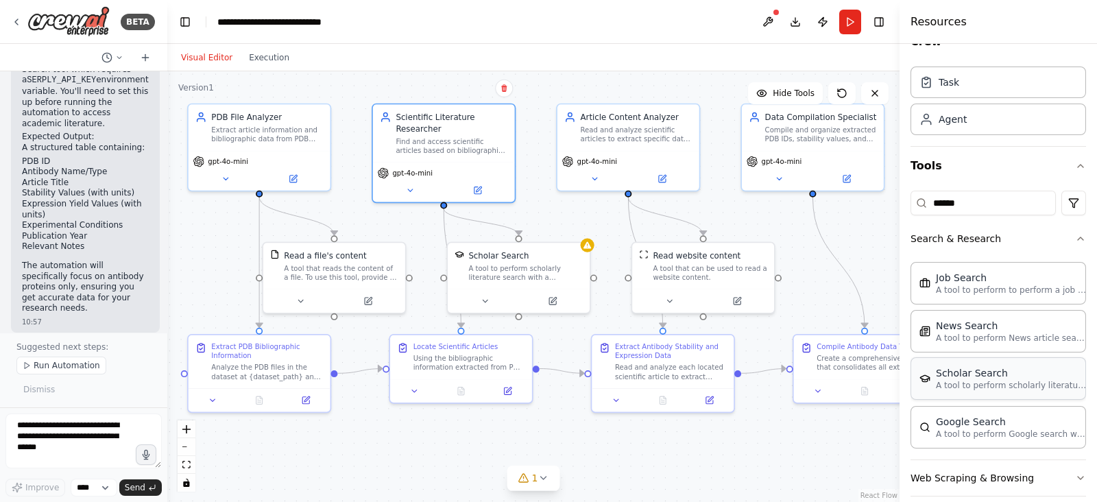
scroll to position [41, 0]
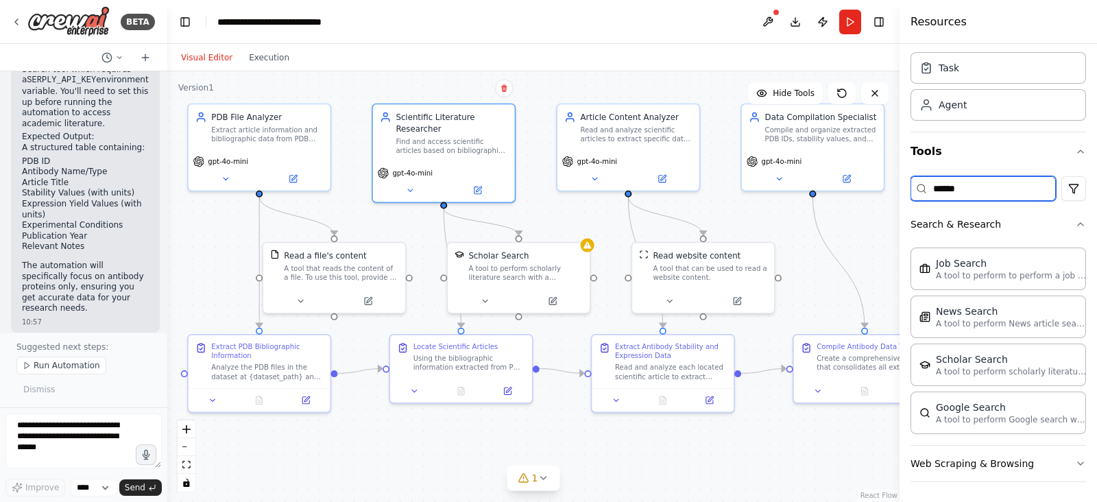
click at [974, 184] on input "******" at bounding box center [982, 188] width 145 height 25
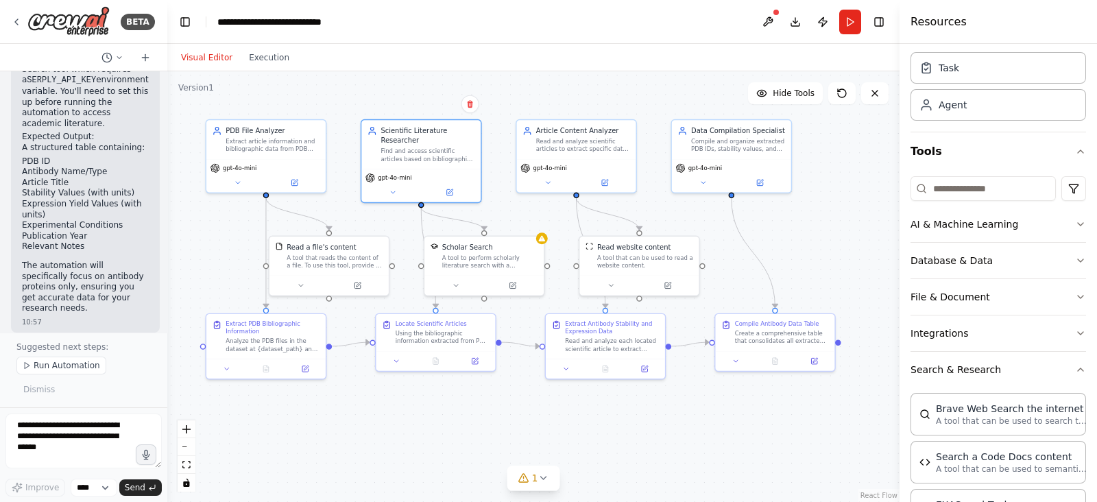
drag, startPoint x: 563, startPoint y: 454, endPoint x: 492, endPoint y: 453, distance: 70.6
click at [492, 445] on div ".deletable-edge-delete-btn { width: 20px; height: 20px; border: 0px solid #ffff…" at bounding box center [533, 286] width 732 height 430
click at [766, 23] on button at bounding box center [768, 22] width 22 height 25
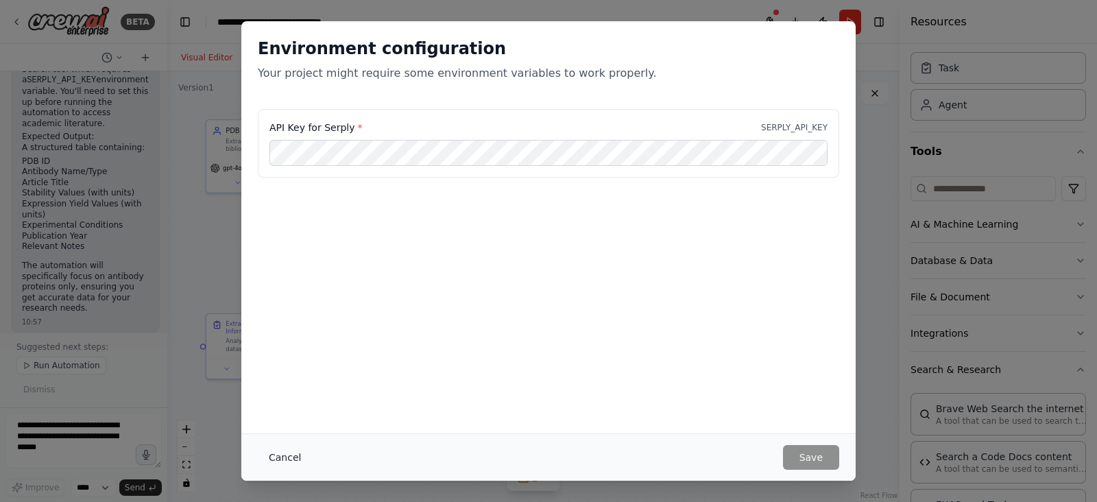
click at [265, 445] on button "Cancel" at bounding box center [285, 457] width 54 height 25
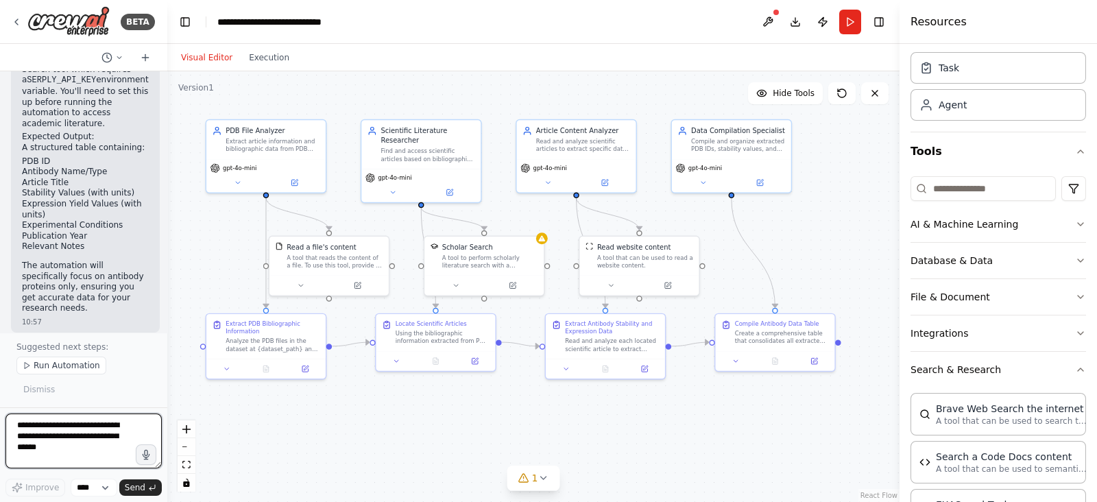
click at [79, 443] on textarea at bounding box center [83, 440] width 156 height 55
type textarea "**********"
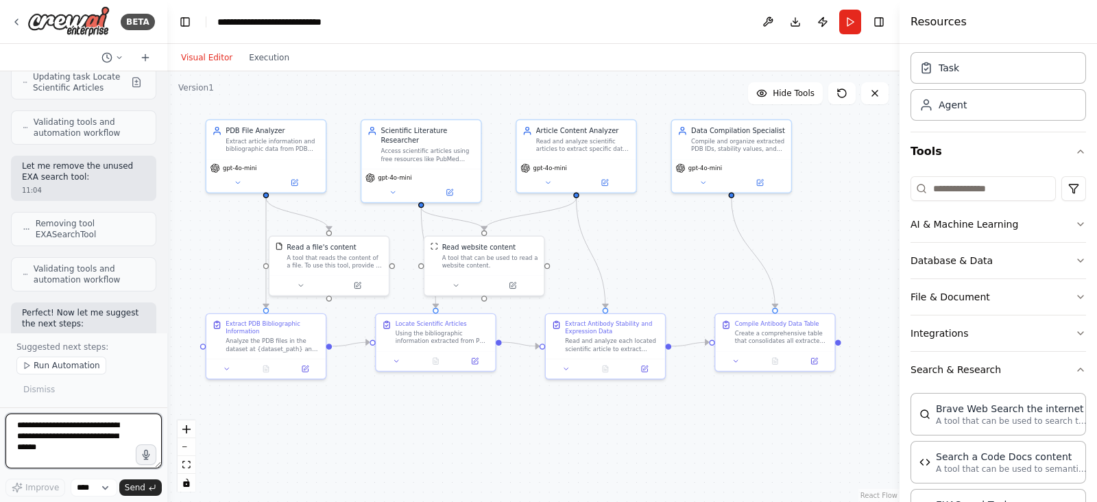
scroll to position [3545, 0]
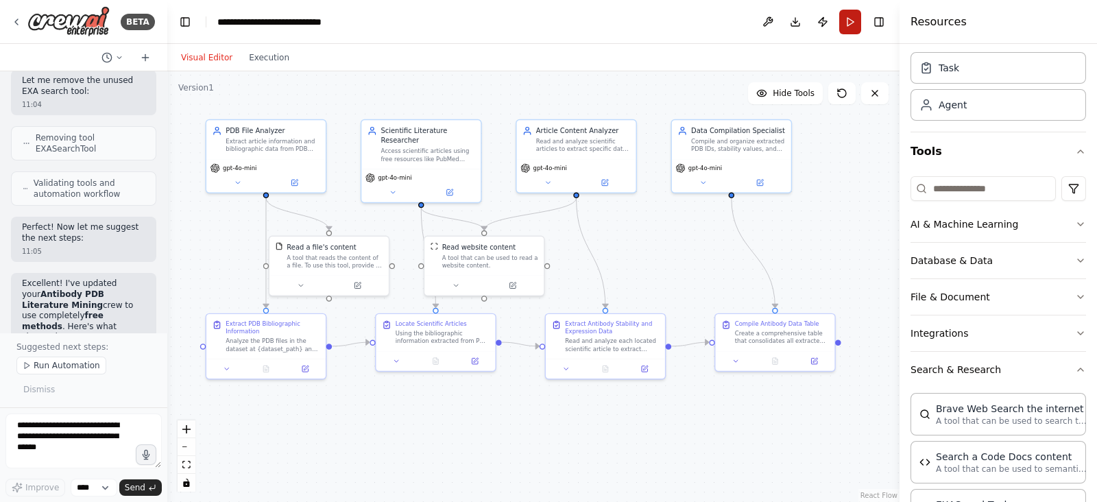
click at [850, 27] on button "Run" at bounding box center [850, 22] width 22 height 25
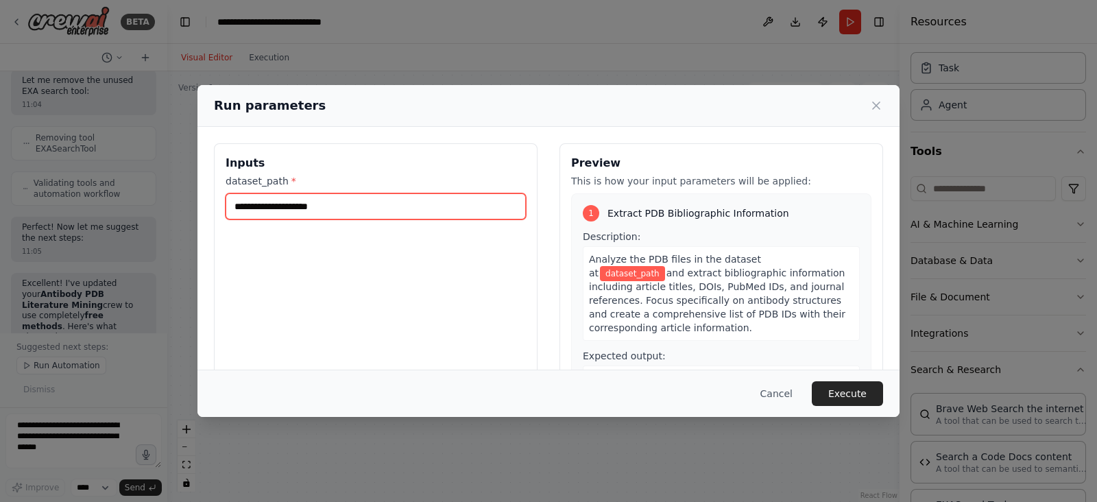
click at [281, 208] on input "dataset_path *" at bounding box center [375, 206] width 300 height 26
click at [877, 104] on icon at bounding box center [875, 105] width 7 height 7
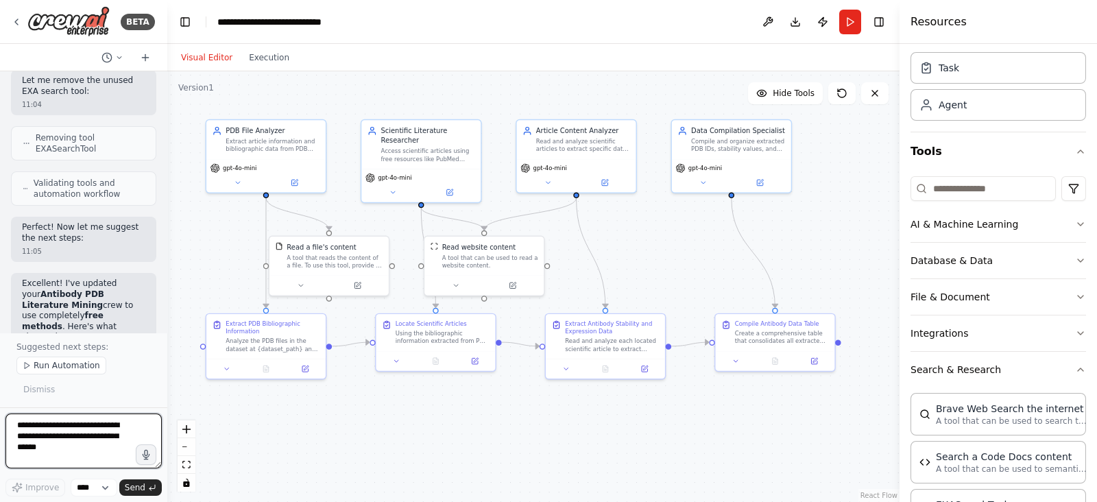
click at [73, 437] on textarea at bounding box center [83, 440] width 156 height 55
drag, startPoint x: 65, startPoint y: 465, endPoint x: 10, endPoint y: 443, distance: 58.8
click at [10, 443] on textarea "**********" at bounding box center [83, 440] width 156 height 55
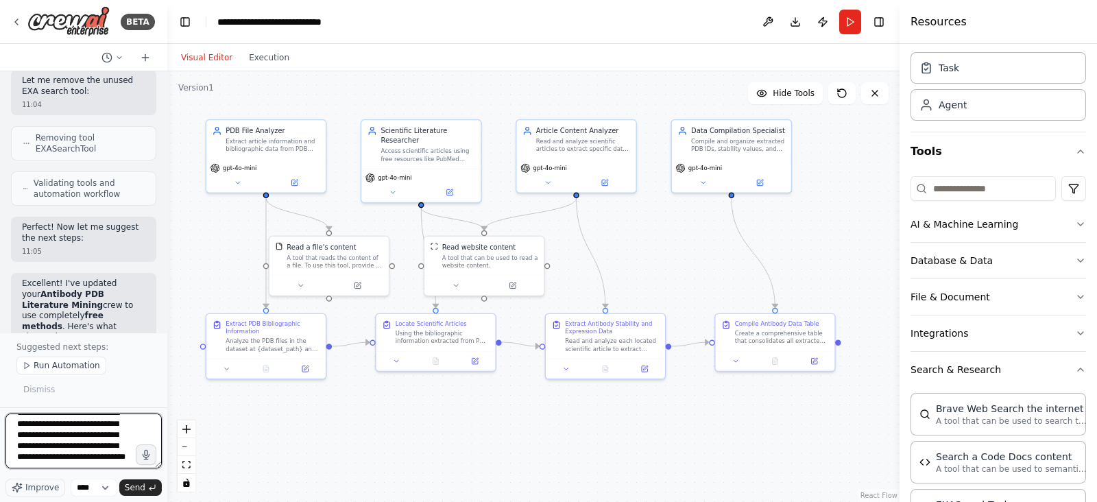
type textarea "**********"
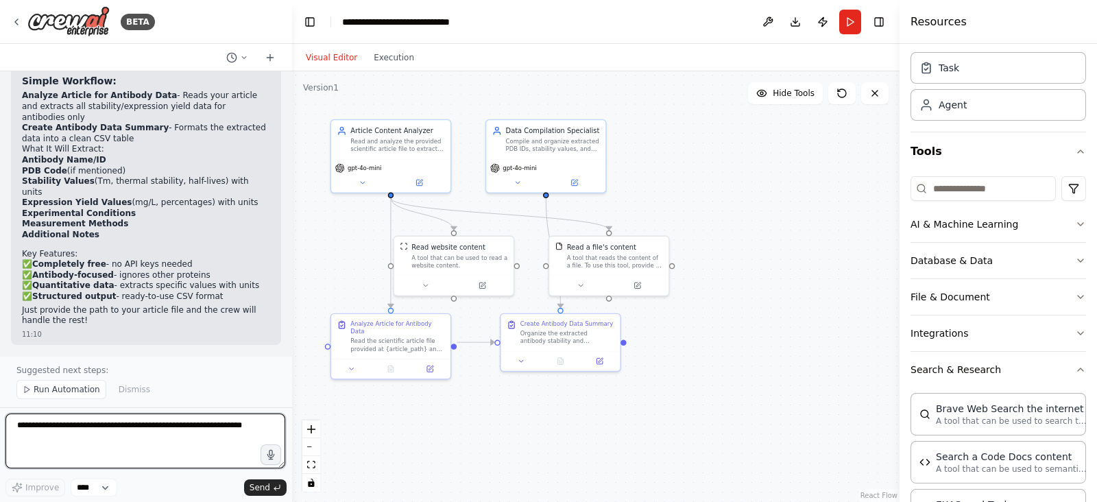
scroll to position [3968, 0]
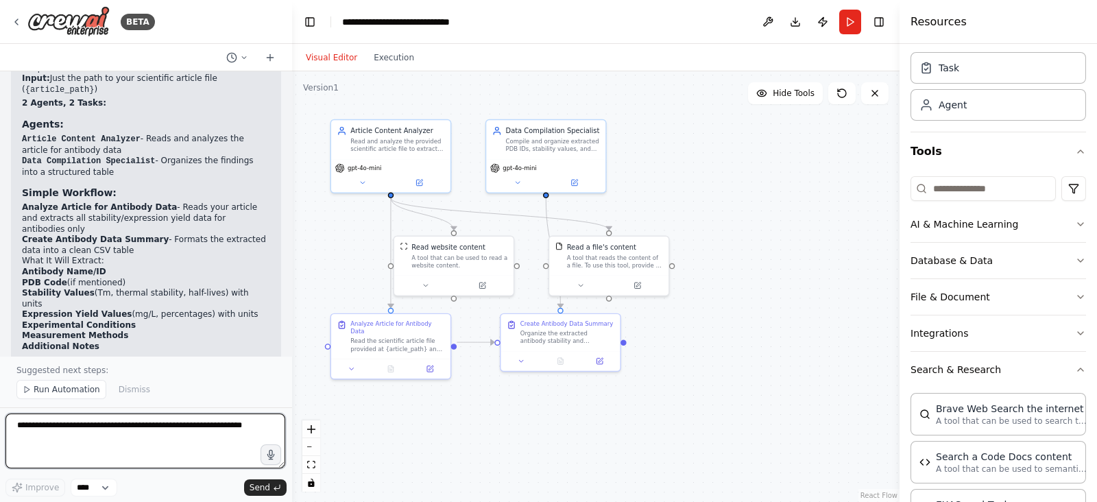
drag, startPoint x: 164, startPoint y: 413, endPoint x: 292, endPoint y: 413, distance: 127.5
click at [292, 413] on div "BETA I have a self constructed dataset of pdbs of antibodies. I have these PDBs…" at bounding box center [548, 251] width 1097 height 502
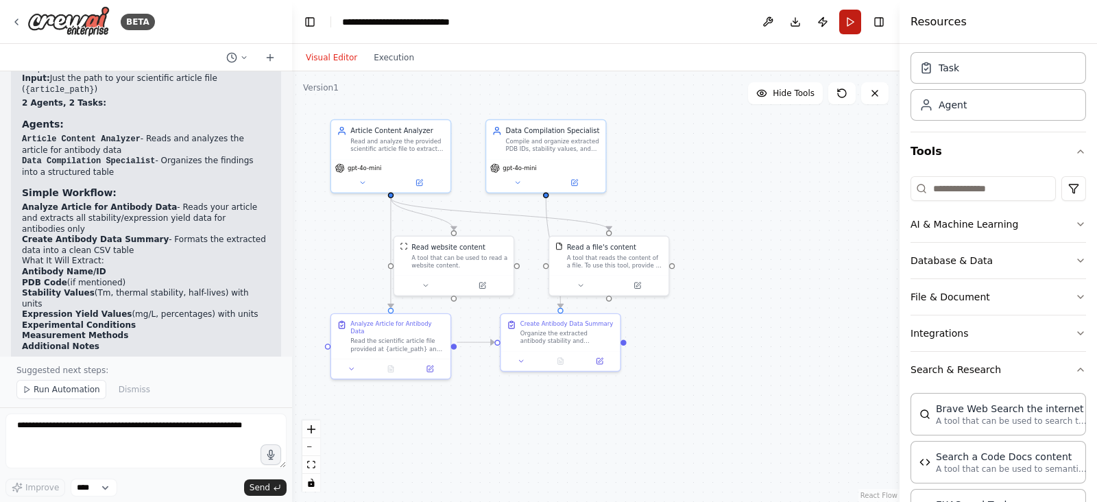
click at [844, 32] on button "Run" at bounding box center [850, 22] width 22 height 25
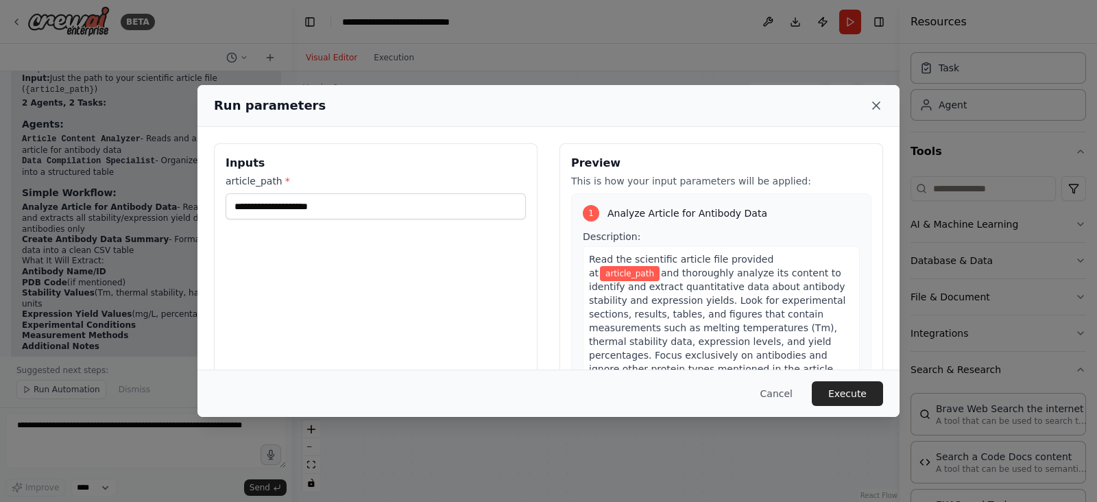
click at [869, 103] on icon at bounding box center [876, 106] width 14 height 14
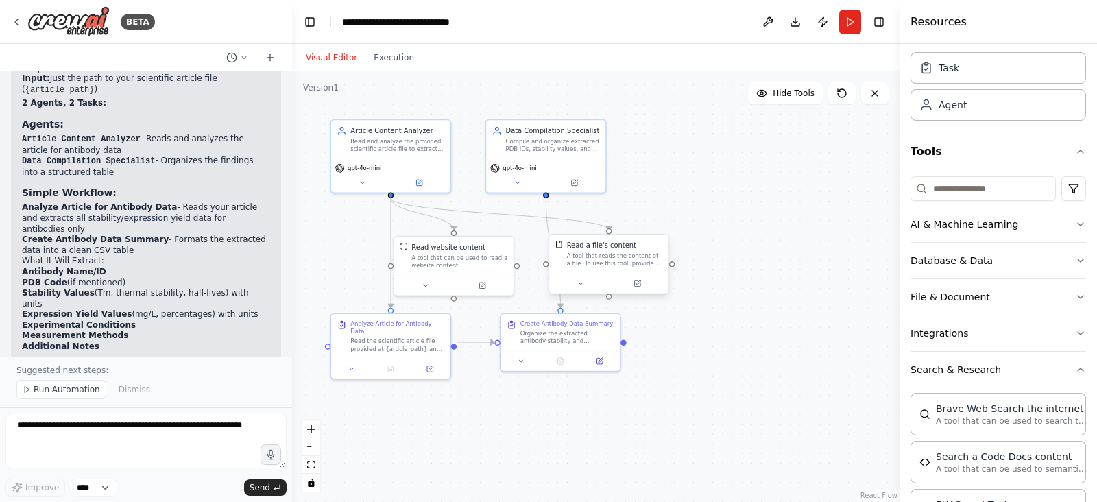
click at [635, 293] on div "Read a file's content A tool that reads the content of a file. To use this tool…" at bounding box center [608, 266] width 121 height 60
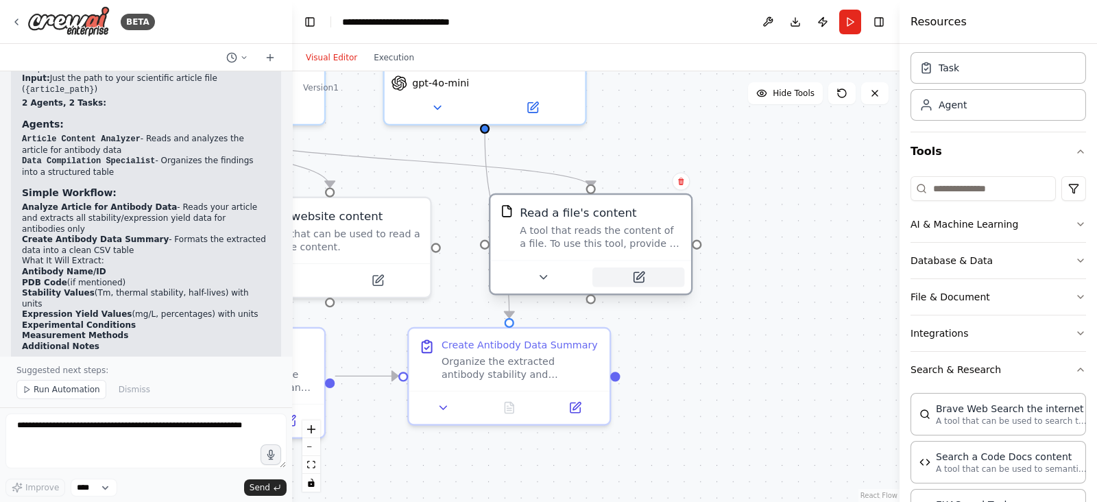
click at [639, 283] on button at bounding box center [638, 277] width 92 height 20
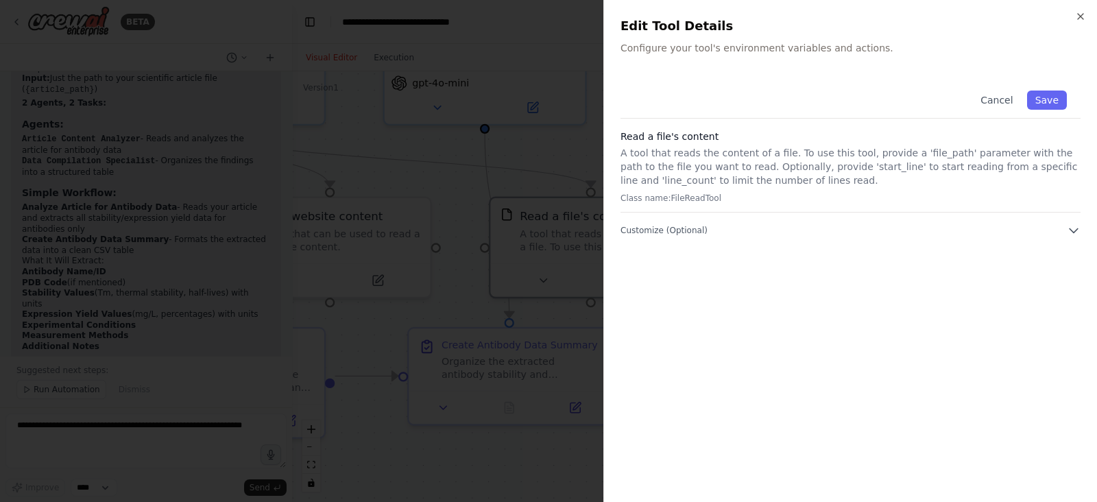
click at [974, 225] on div "Close Edit Tool Details Configure your tool's environment variables and actions…" at bounding box center [849, 251] width 493 height 502
click at [974, 206] on div "Read a file's content A tool that reads the content of a file. To use this tool…" at bounding box center [850, 171] width 460 height 83
click at [974, 221] on div "Cancel Save Read a file's content A tool that reads the content of a file. To u…" at bounding box center [850, 157] width 460 height 160
click at [974, 224] on icon "button" at bounding box center [1073, 230] width 14 height 14
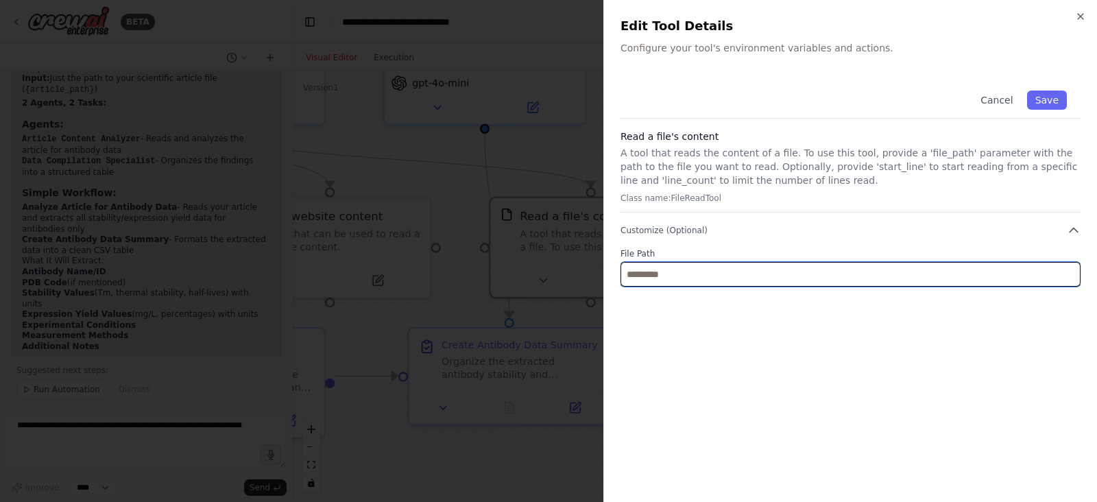
click at [669, 277] on input "text" at bounding box center [850, 274] width 460 height 25
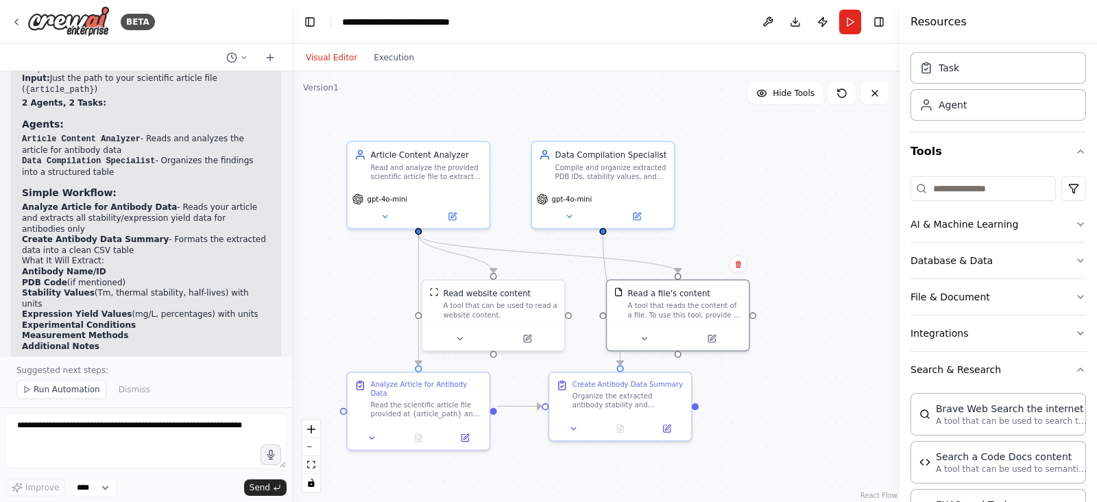
drag, startPoint x: 761, startPoint y: 205, endPoint x: 829, endPoint y: 262, distance: 89.5
click at [829, 262] on div ".deletable-edge-delete-btn { width: 20px; height: 20px; border: 0px solid #ffff…" at bounding box center [595, 286] width 607 height 430
click at [796, 19] on button "Download" at bounding box center [795, 22] width 22 height 25
